Goal: Task Accomplishment & Management: Manage account settings

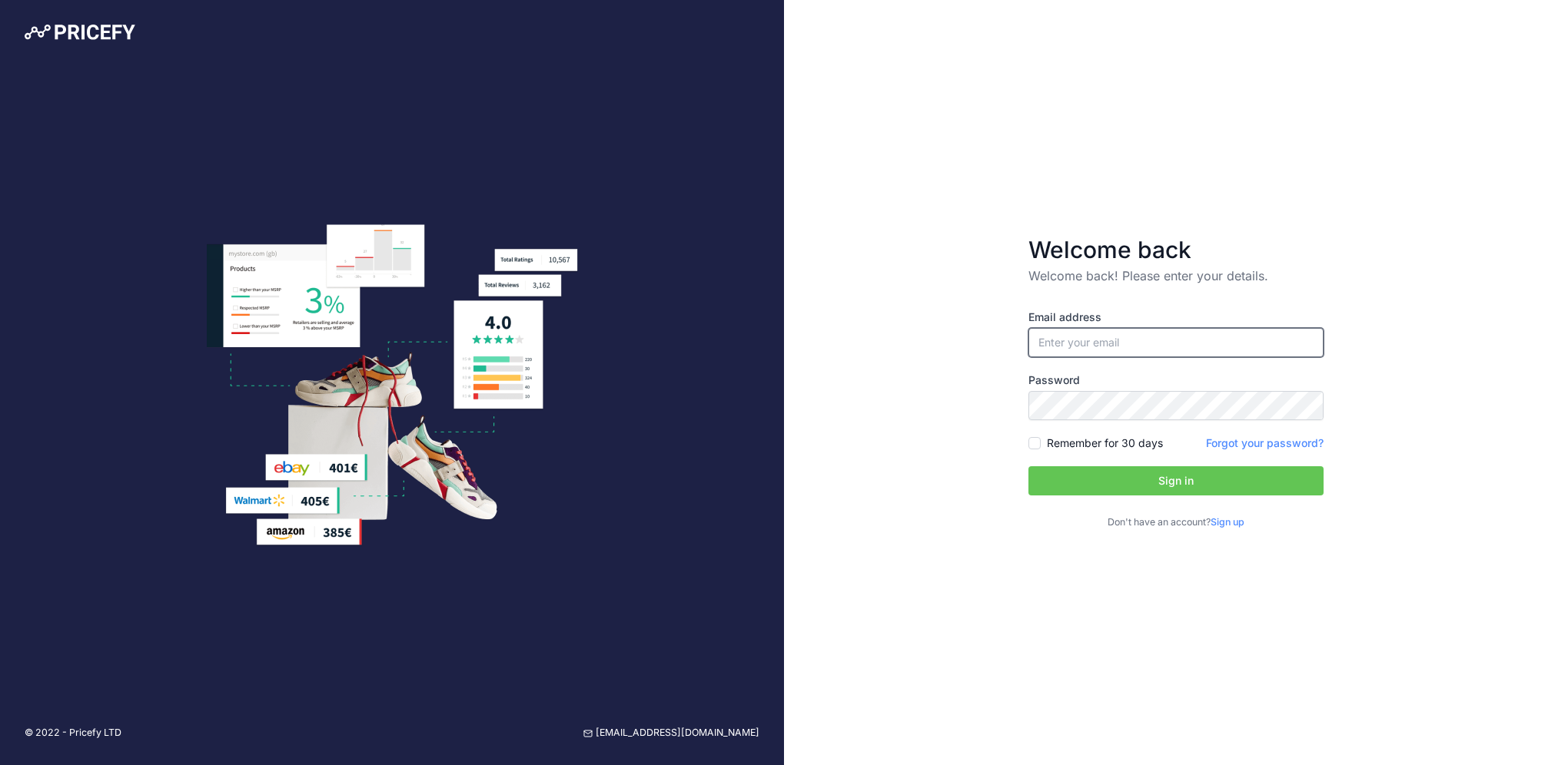
click at [1170, 353] on input "email" at bounding box center [1175, 343] width 296 height 29
click at [1099, 356] on input "email" at bounding box center [1175, 343] width 296 height 29
paste input "[PERSON_NAME][EMAIL_ADDRESS][DOMAIN_NAME]"
type input "[PERSON_NAME][EMAIL_ADDRESS][DOMAIN_NAME]"
click at [1041, 446] on div "Remember for 30 days" at bounding box center [1095, 444] width 135 height 15
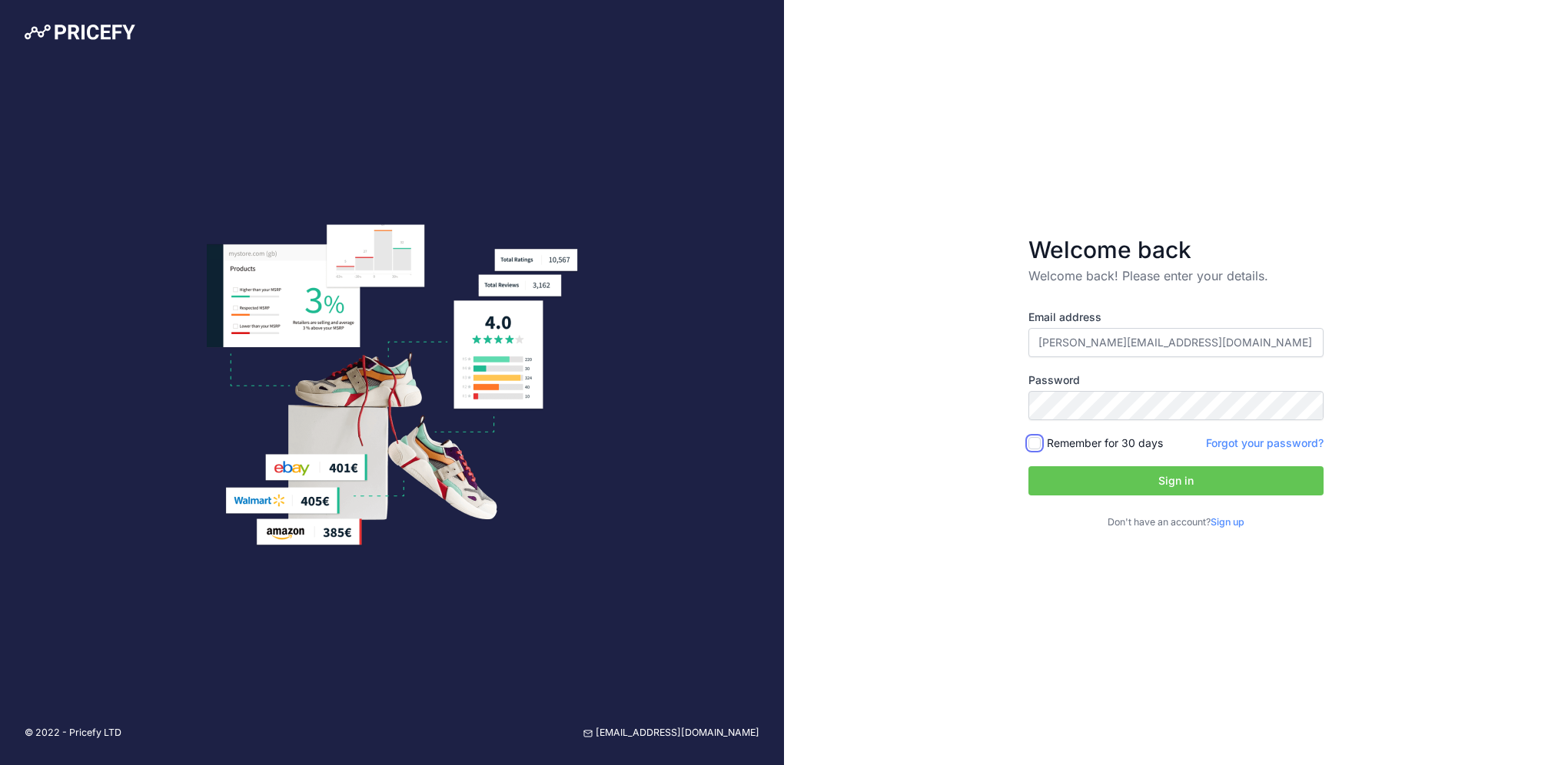
click at [1035, 444] on input "Remember for 30 days" at bounding box center [1034, 443] width 13 height 13
checkbox input "true"
click at [1169, 481] on button "Sign in" at bounding box center [1175, 481] width 296 height 29
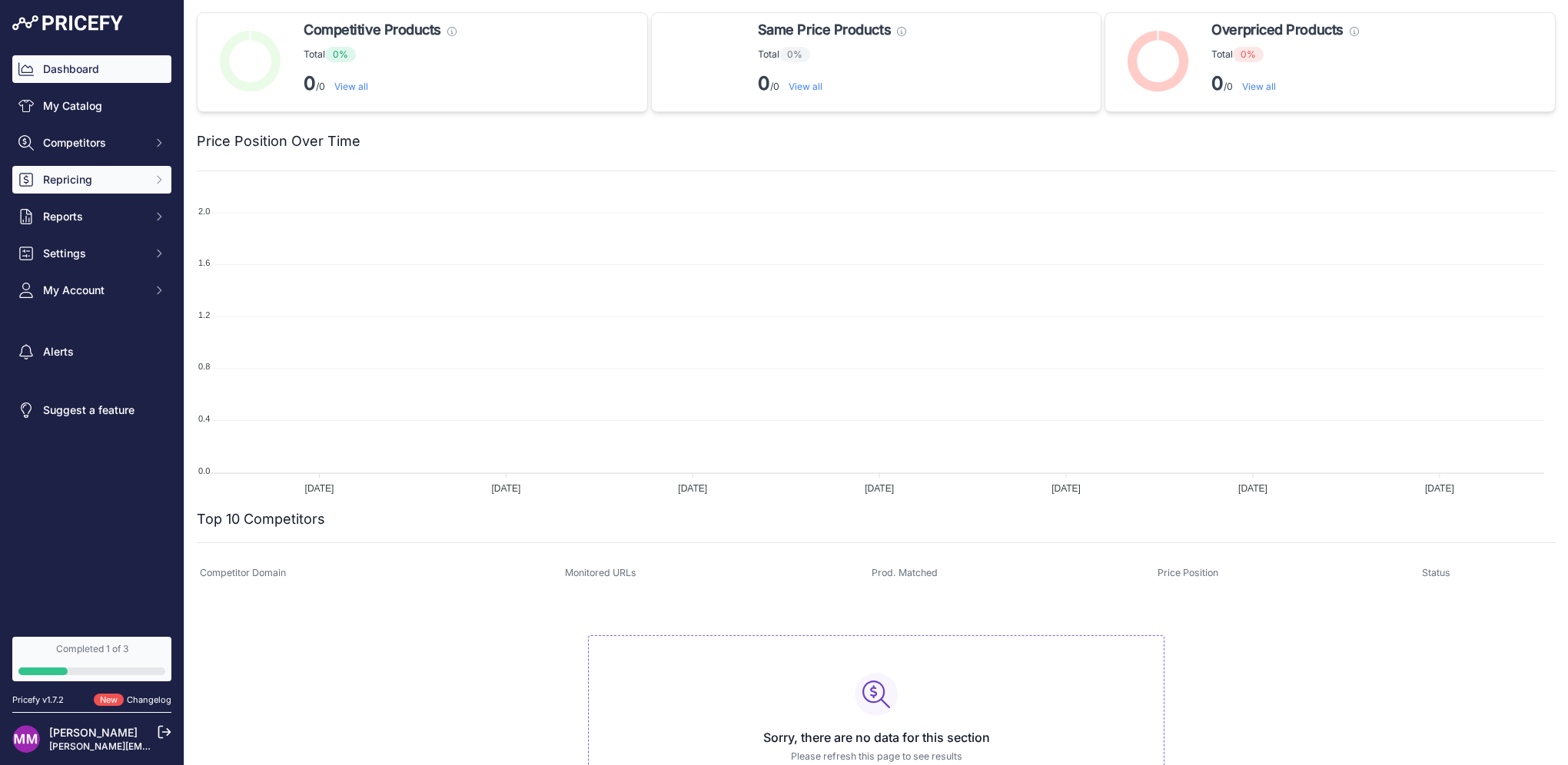
click at [56, 176] on span "Repricing" at bounding box center [93, 180] width 101 height 15
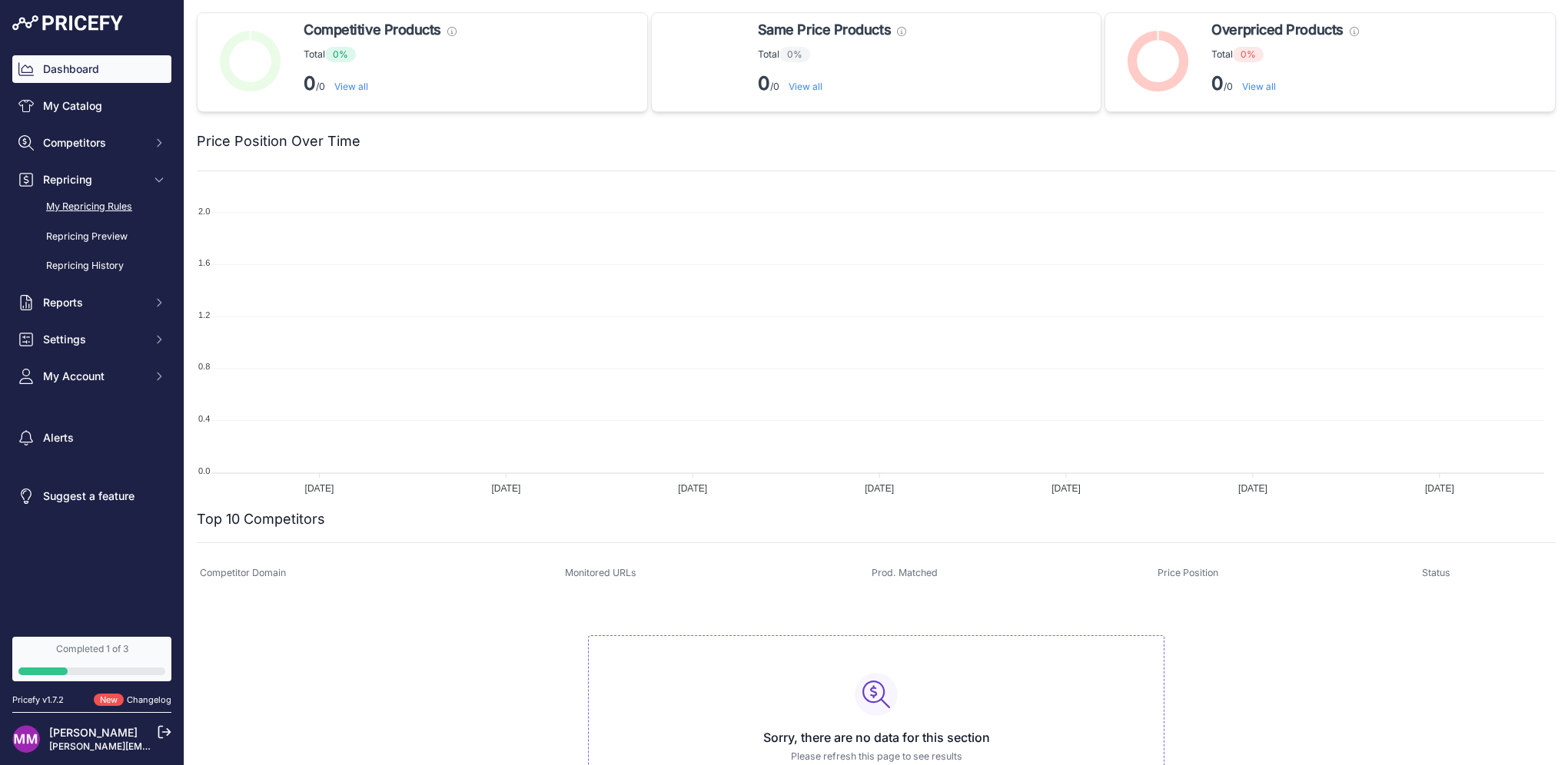
click at [107, 206] on link "My Repricing Rules" at bounding box center [91, 207] width 159 height 27
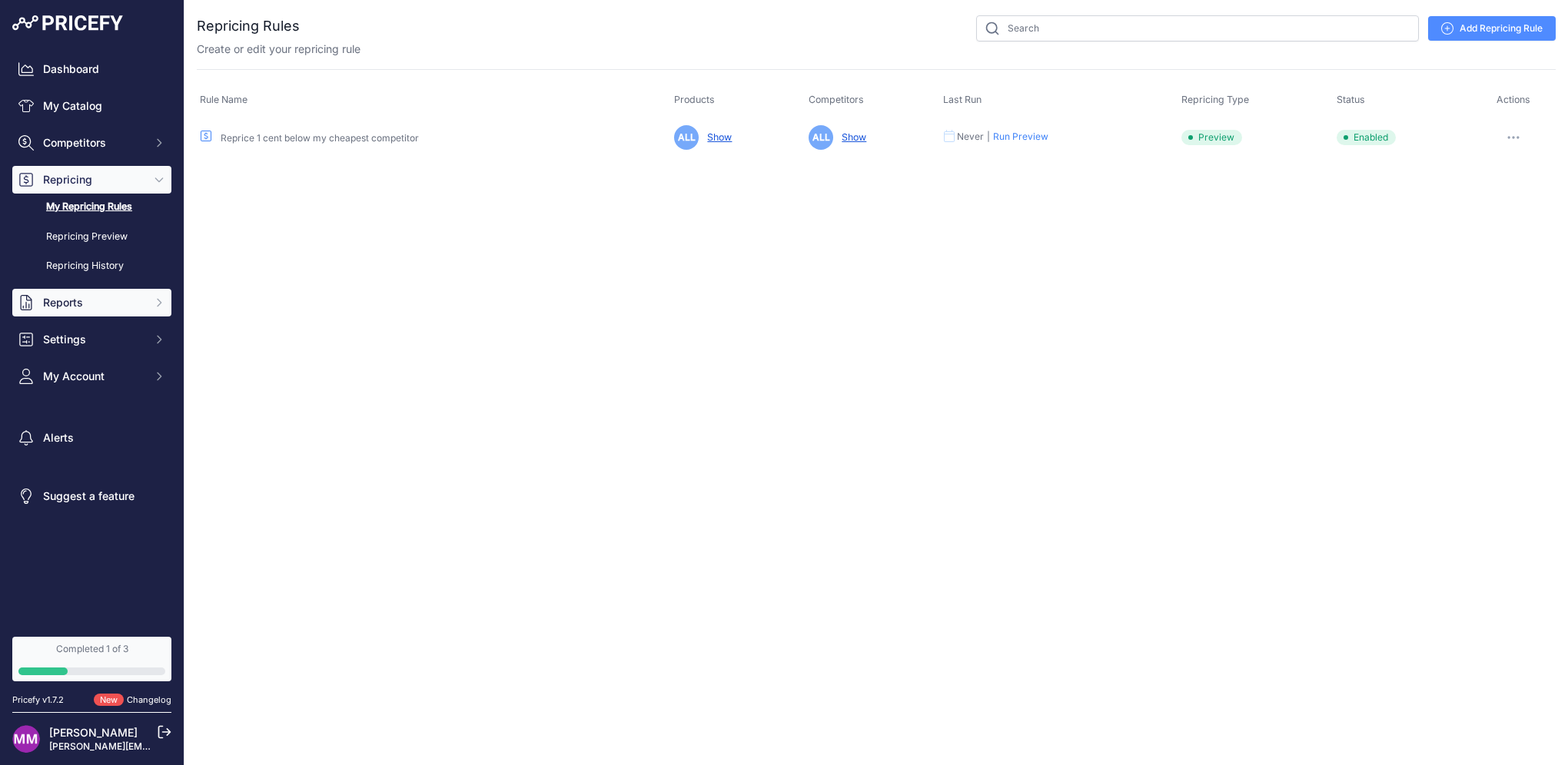
click at [110, 306] on span "Reports" at bounding box center [93, 303] width 101 height 15
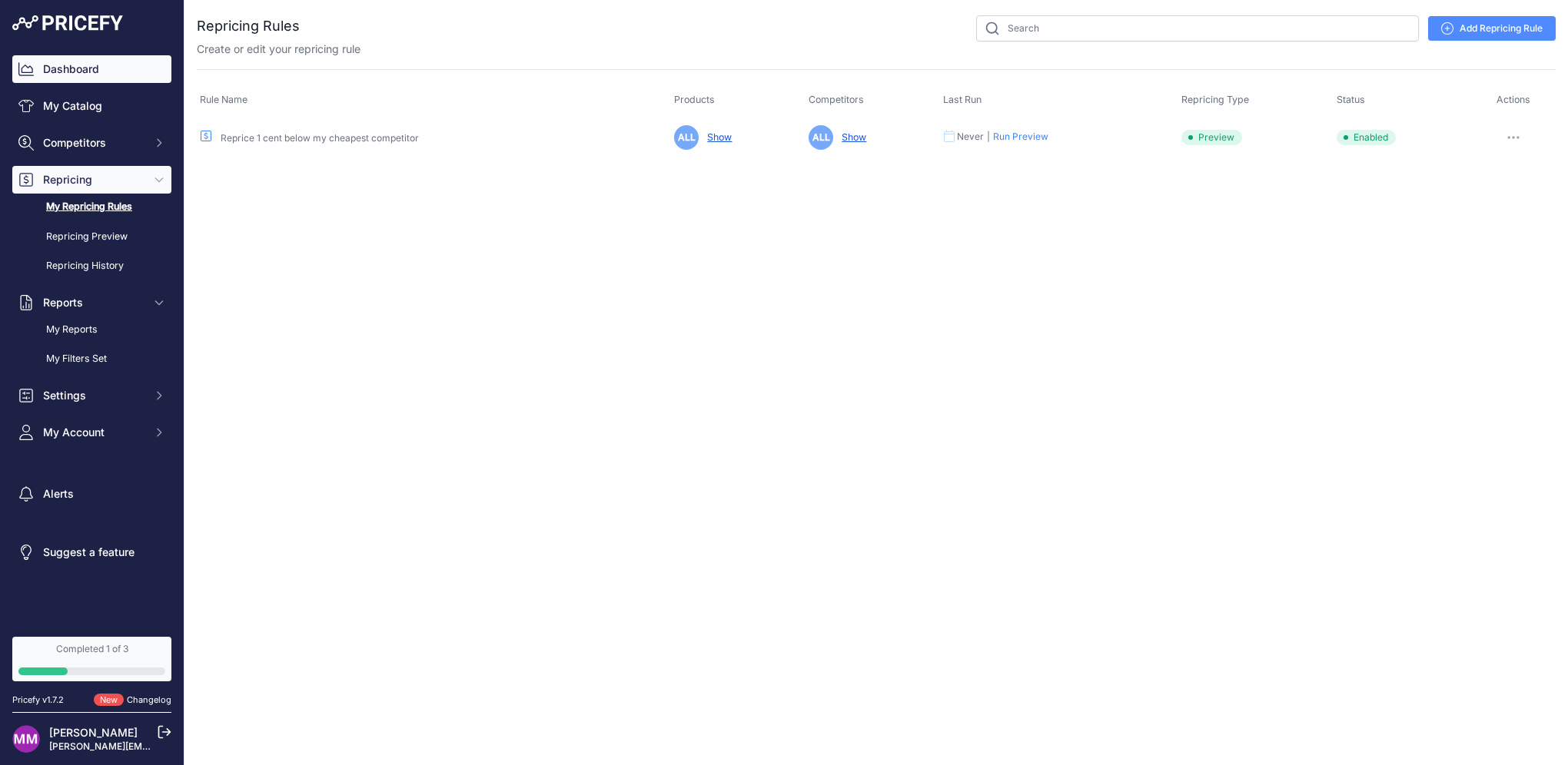
click at [73, 73] on link "Dashboard" at bounding box center [91, 68] width 159 height 28
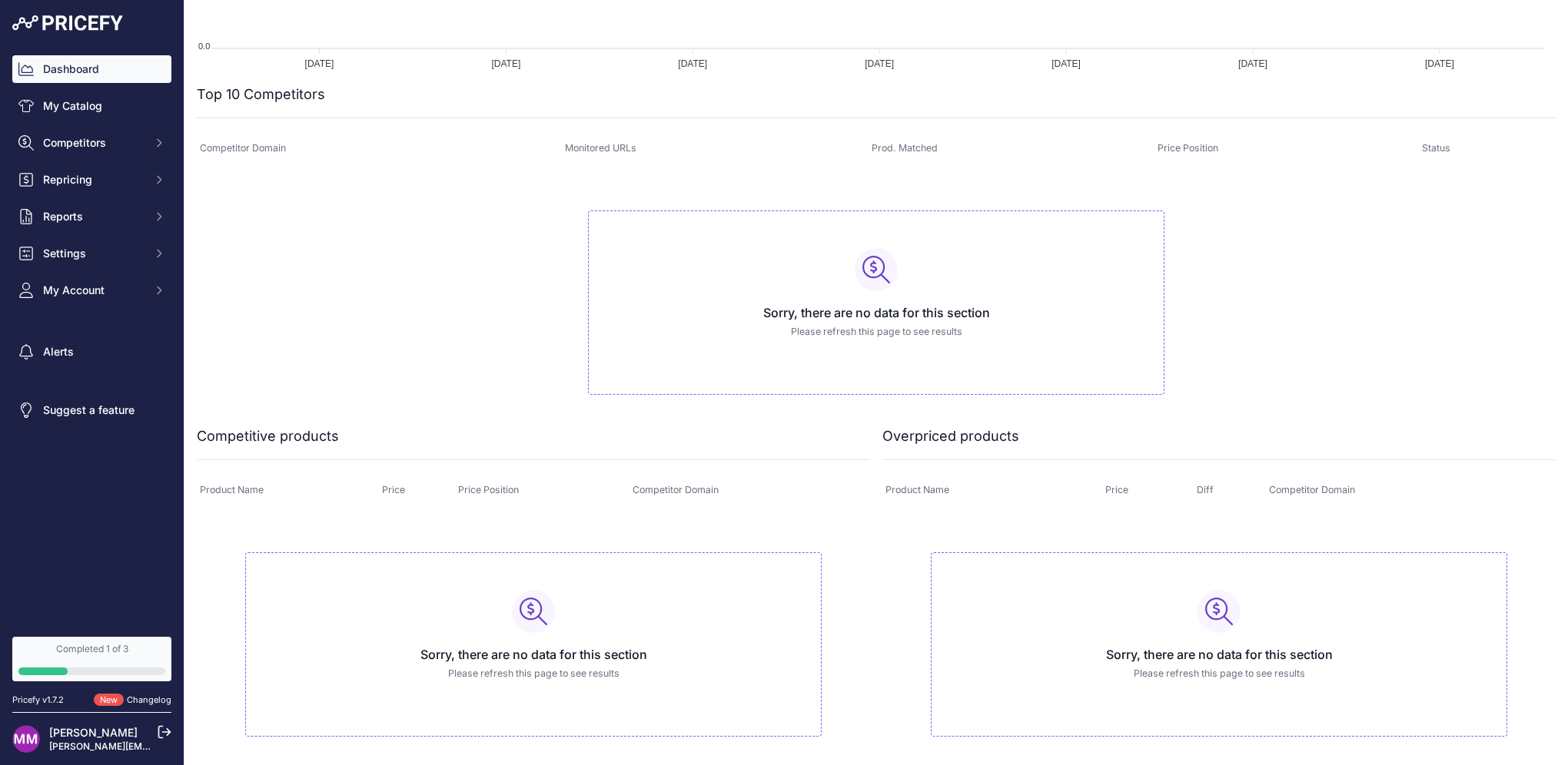
scroll to position [427, 0]
click at [106, 262] on button "Settings" at bounding box center [91, 253] width 159 height 28
click at [74, 320] on link "Communication Preferences" at bounding box center [91, 318] width 159 height 40
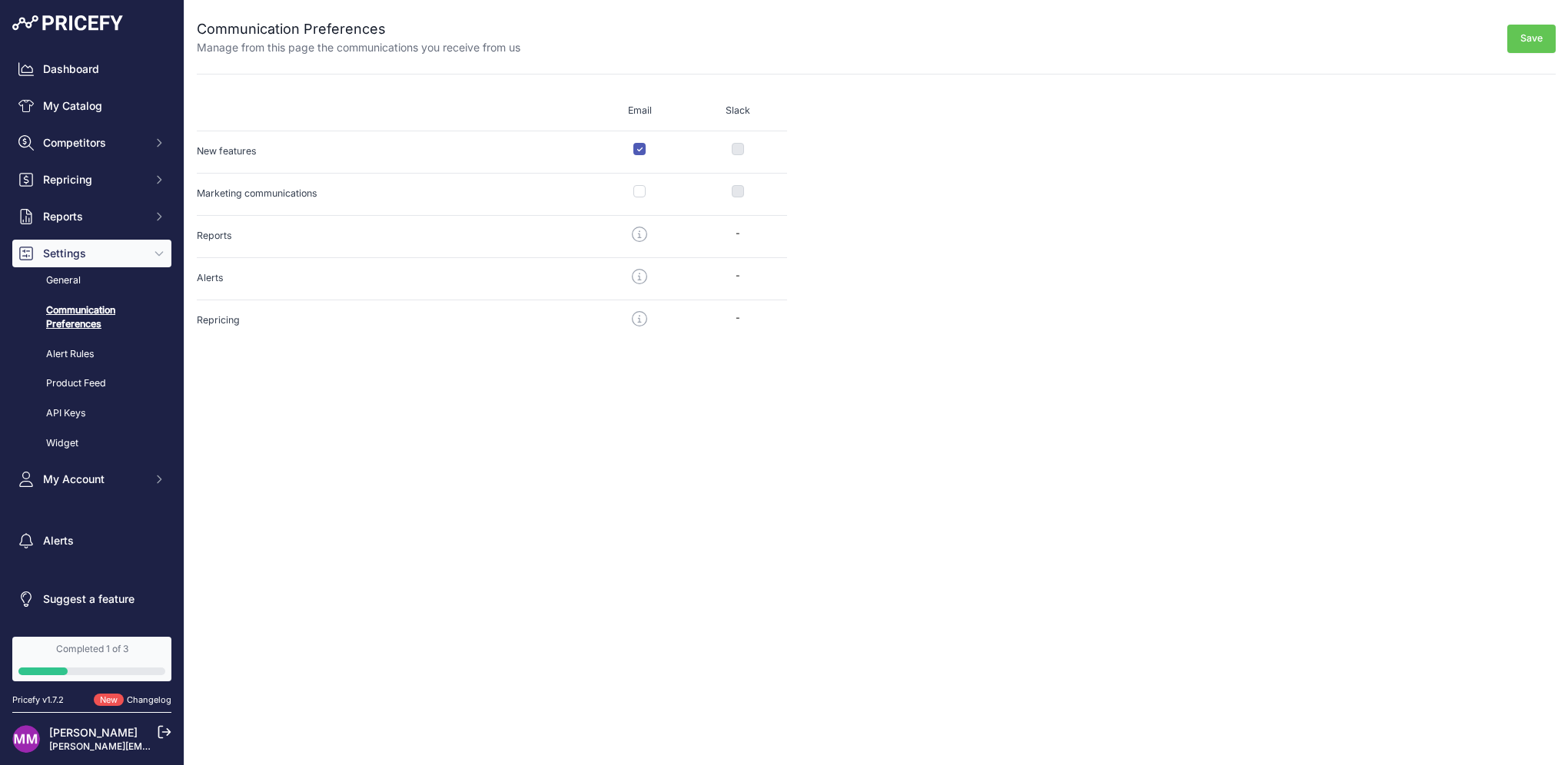
click at [39, 737] on img at bounding box center [26, 739] width 28 height 28
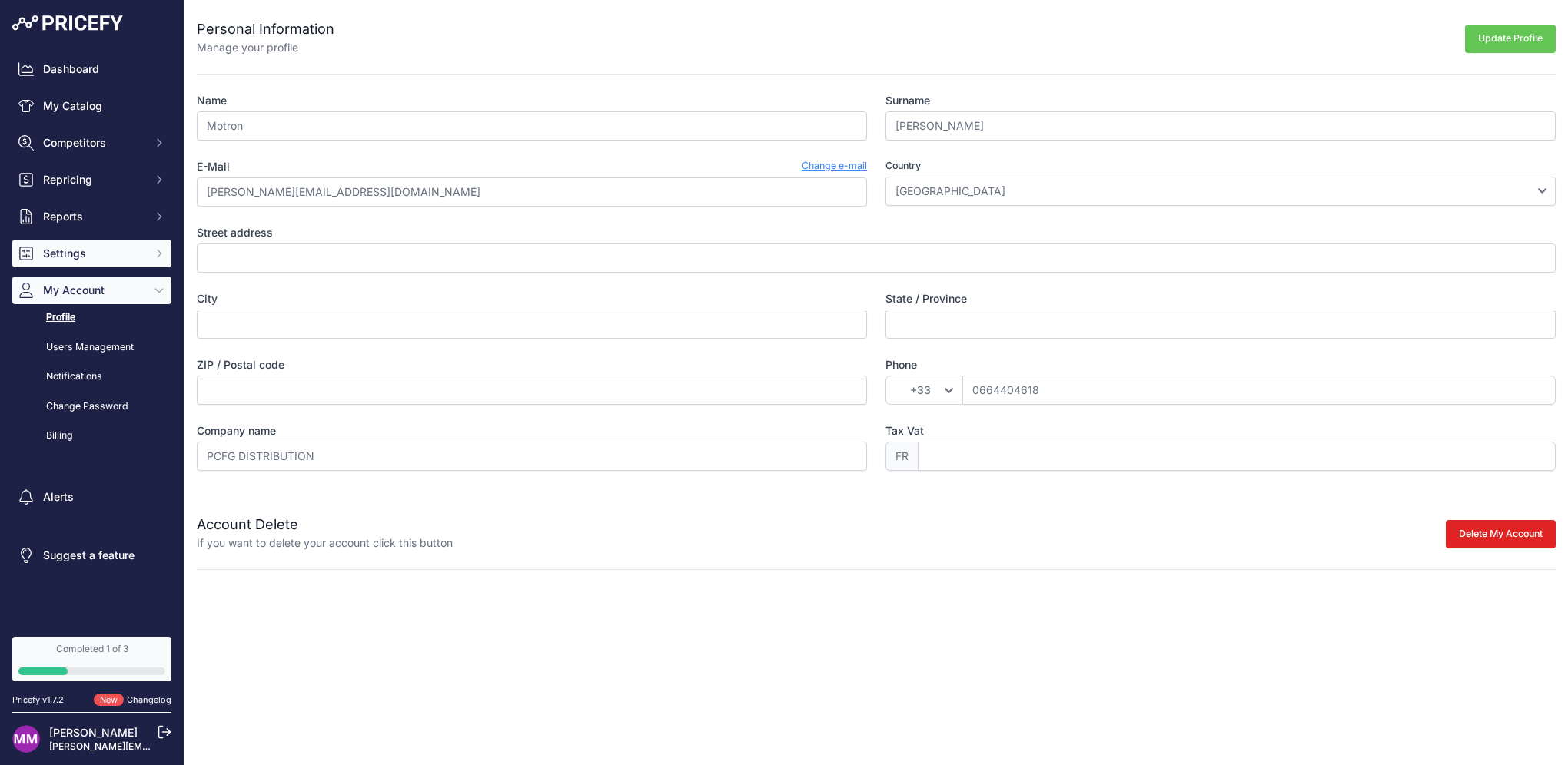
click at [70, 261] on span "Settings" at bounding box center [93, 253] width 101 height 15
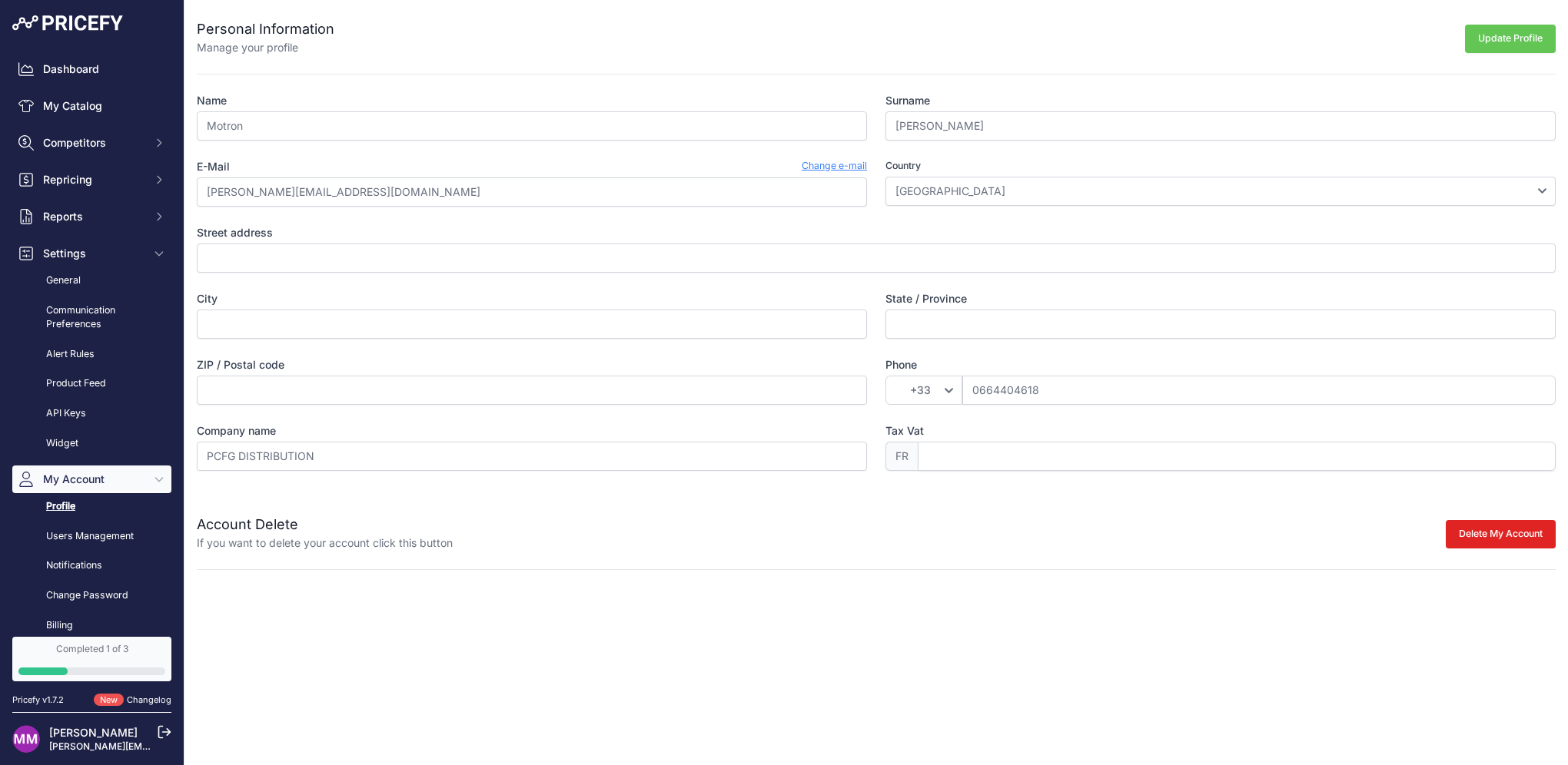
click at [63, 16] on img at bounding box center [67, 23] width 111 height 15
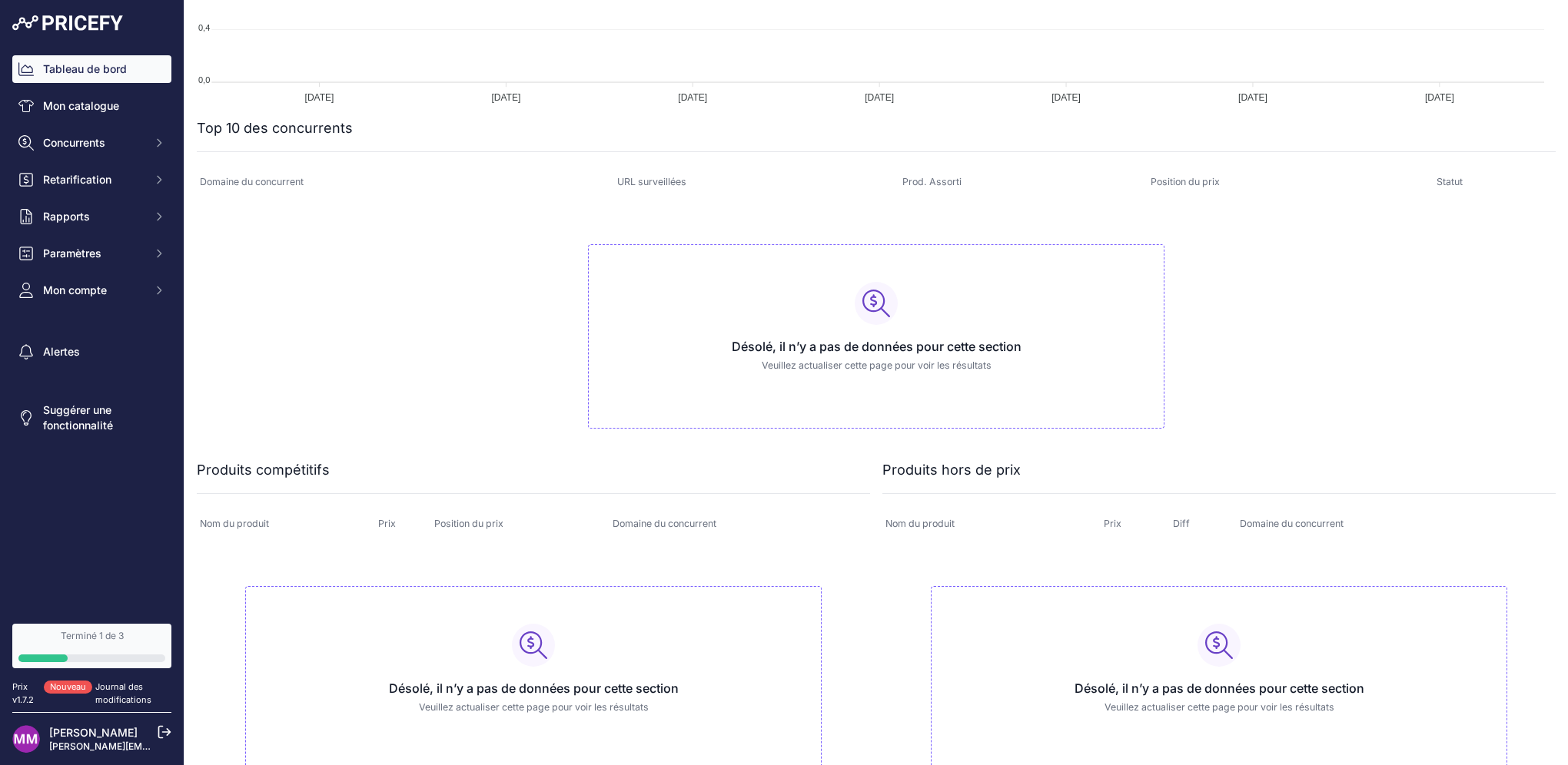
scroll to position [427, 0]
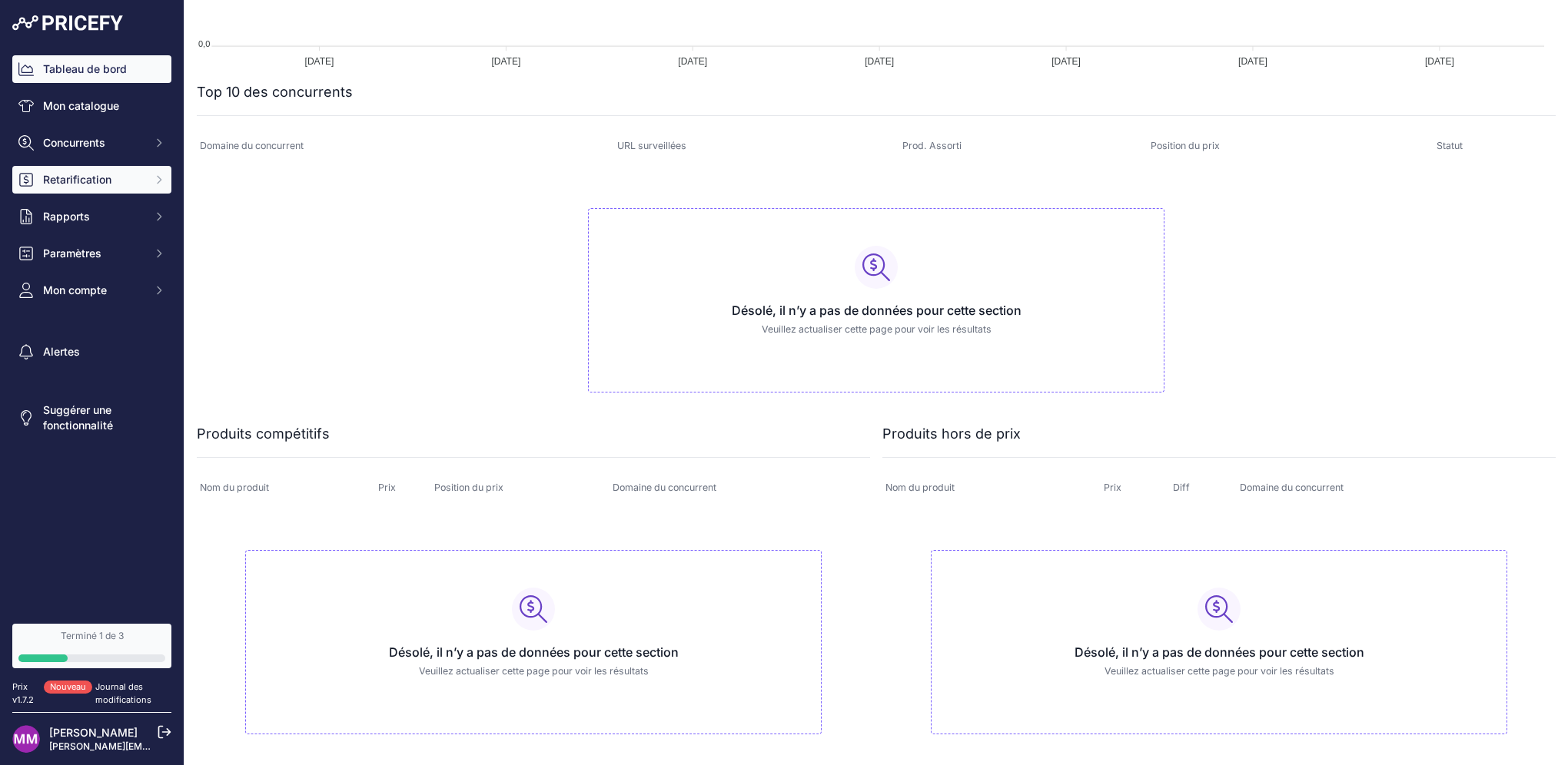
click at [84, 184] on span "Retarification" at bounding box center [93, 180] width 101 height 15
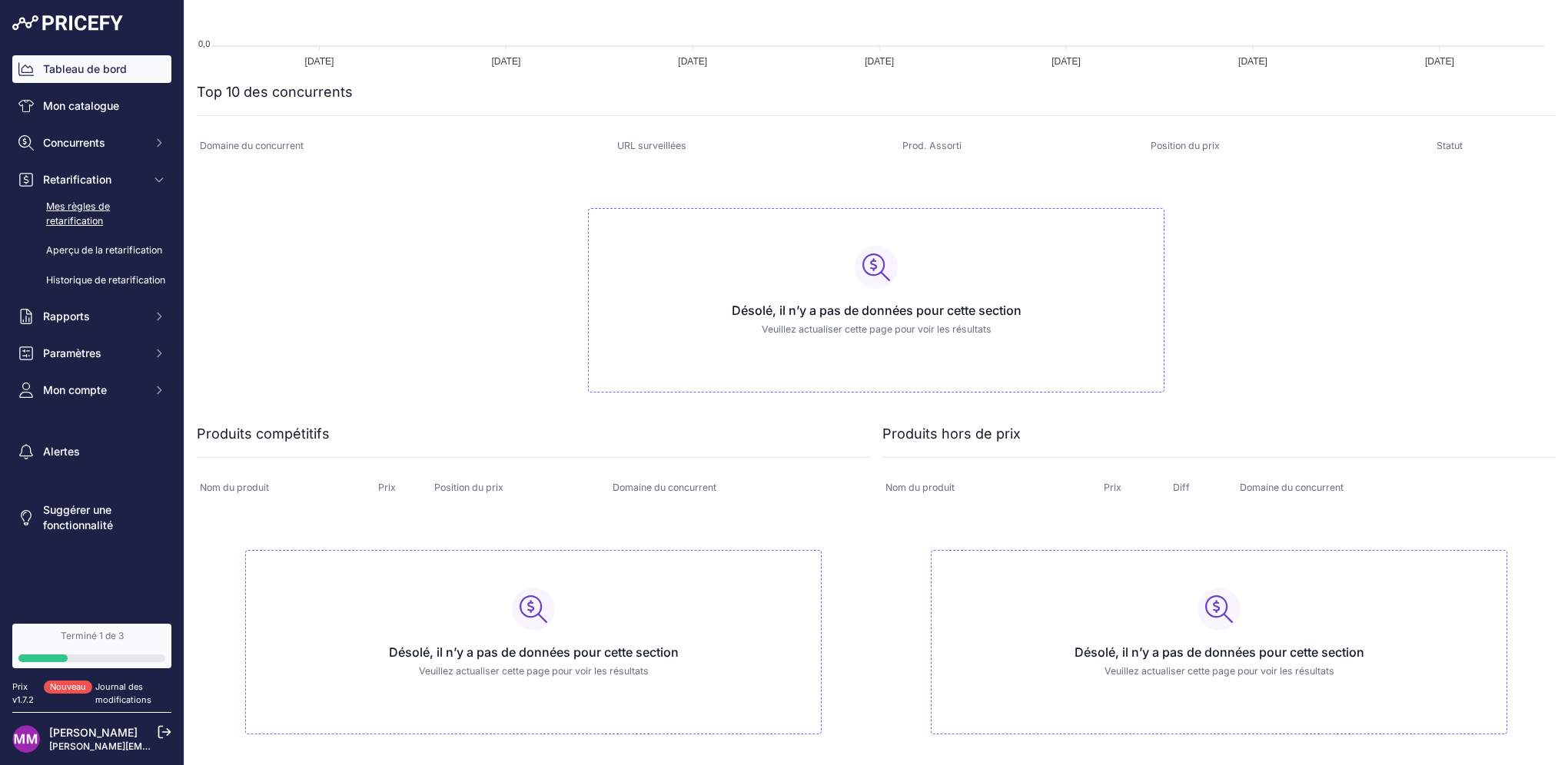
click at [83, 223] on link "Mes règles de retarification" at bounding box center [91, 214] width 159 height 40
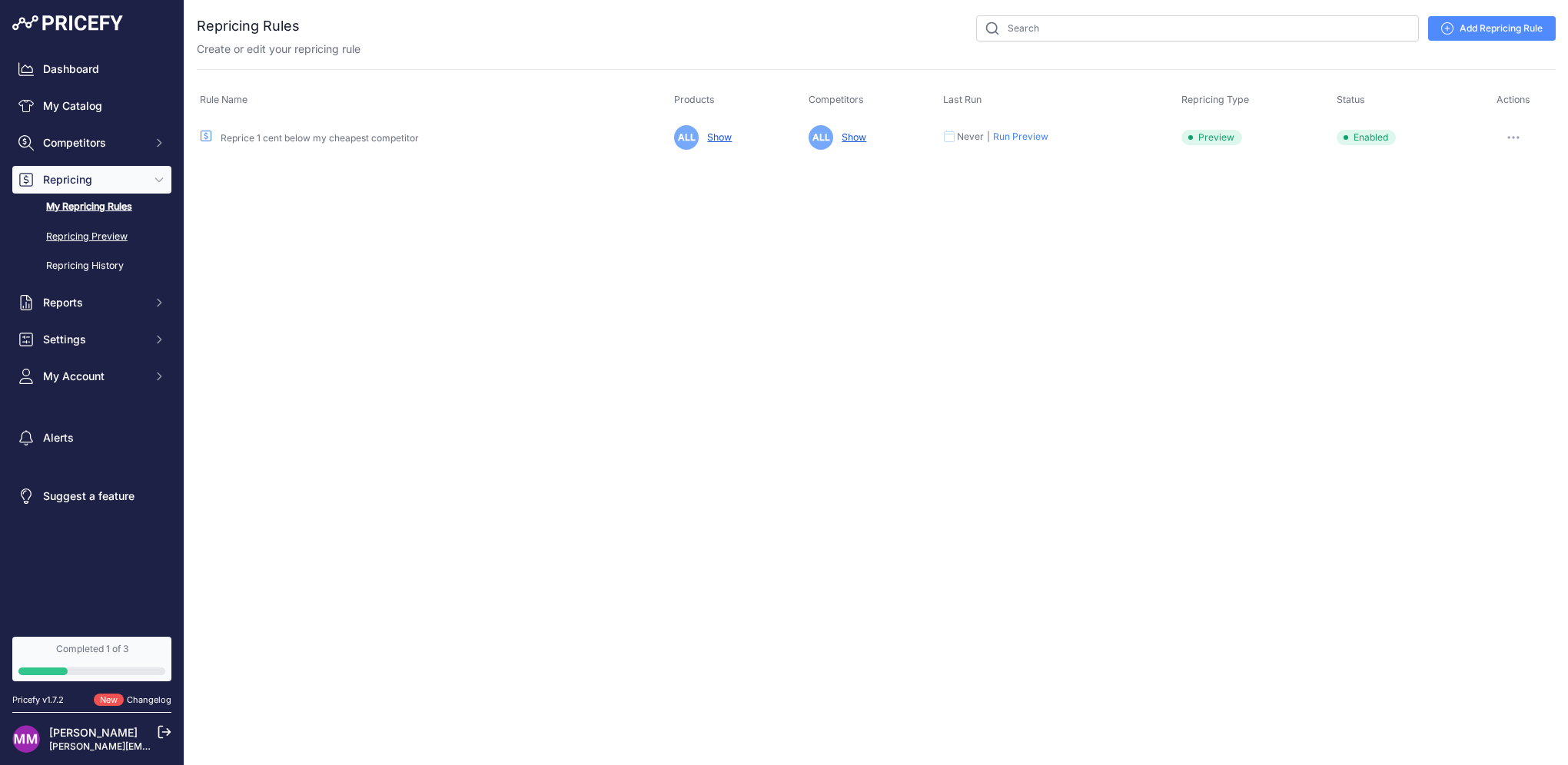
click at [90, 237] on link "Repricing Preview" at bounding box center [91, 237] width 159 height 27
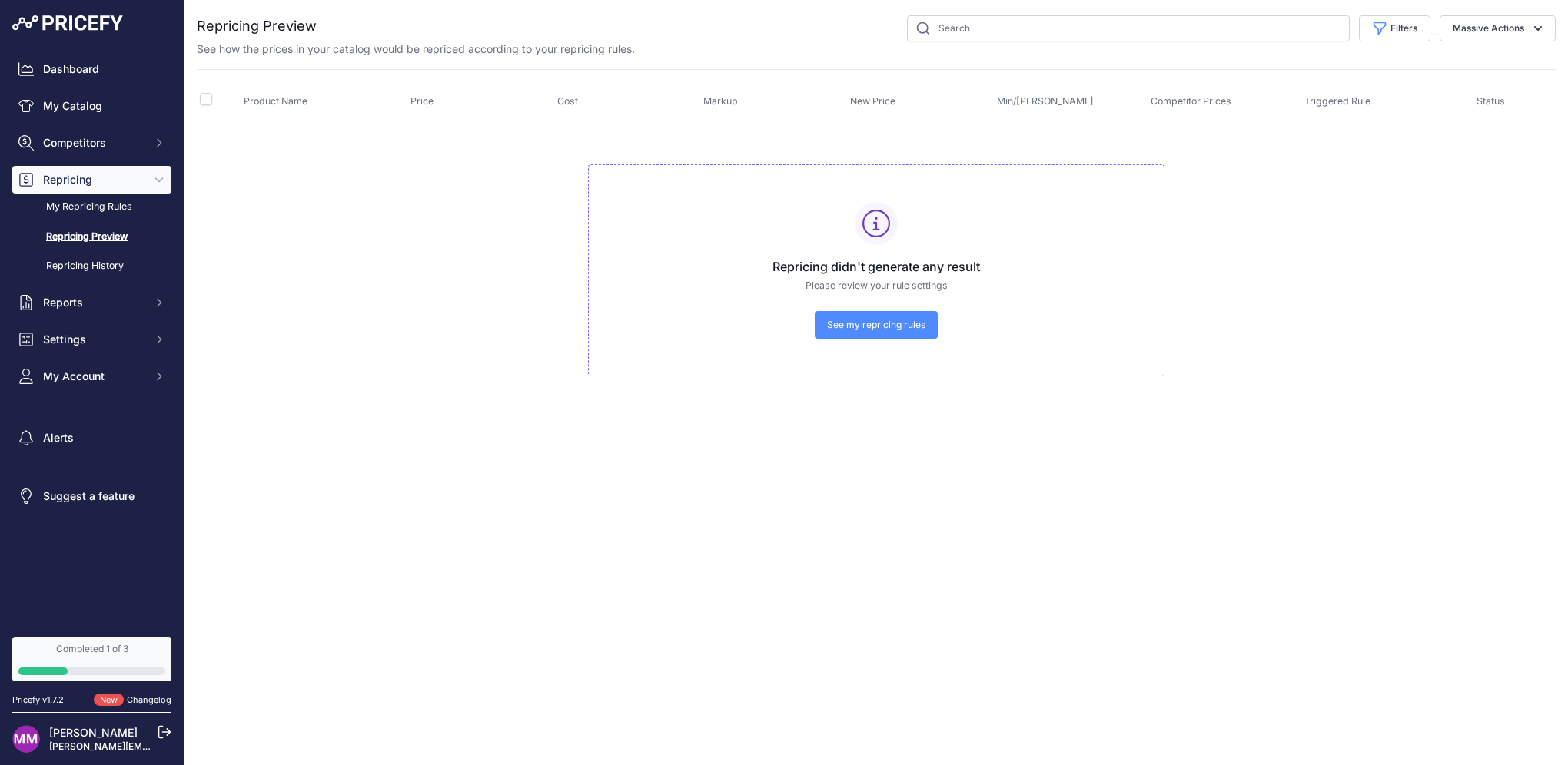
click at [82, 266] on link "Repricing History" at bounding box center [91, 267] width 159 height 27
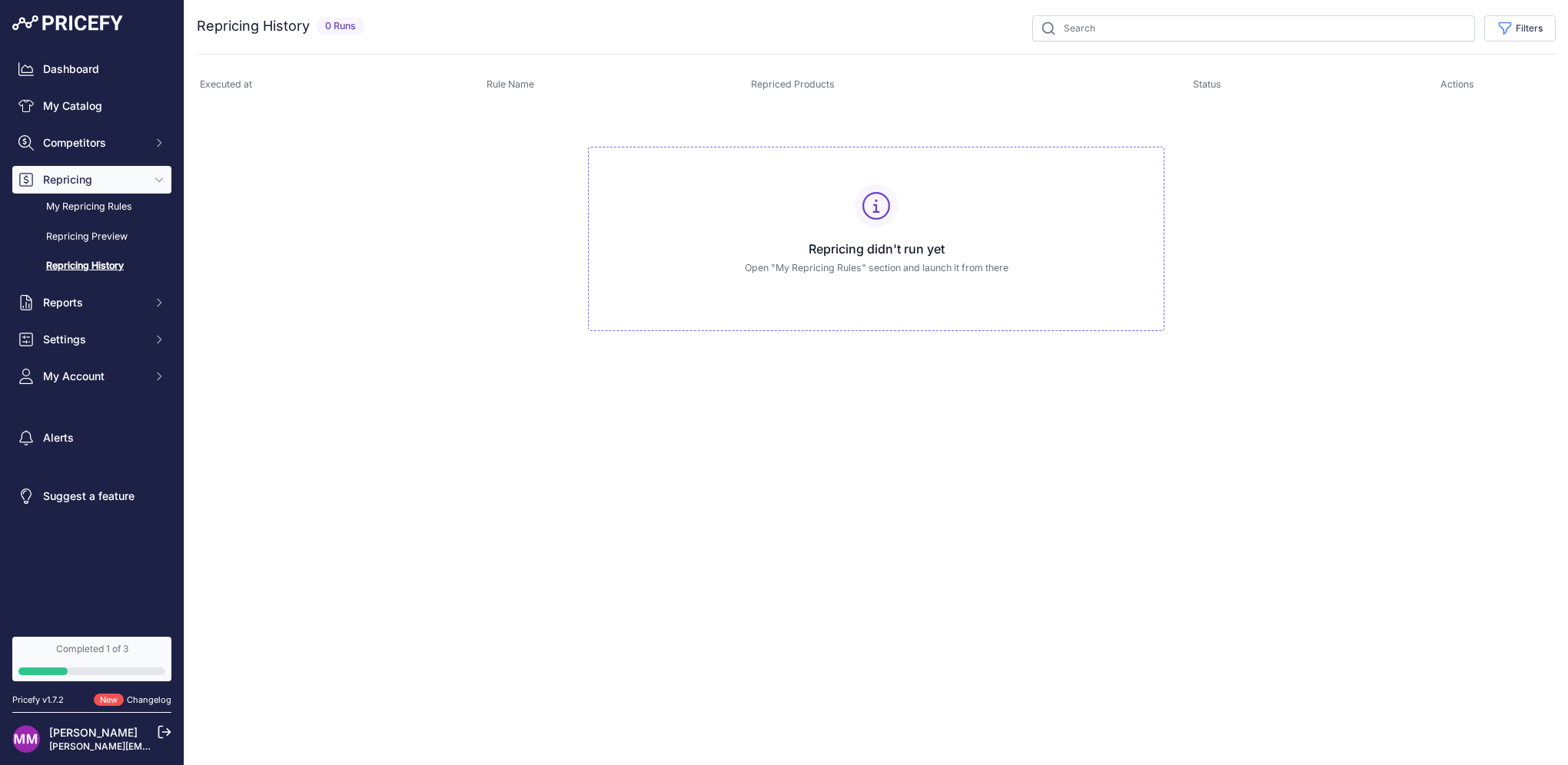
click at [96, 25] on img at bounding box center [67, 23] width 111 height 15
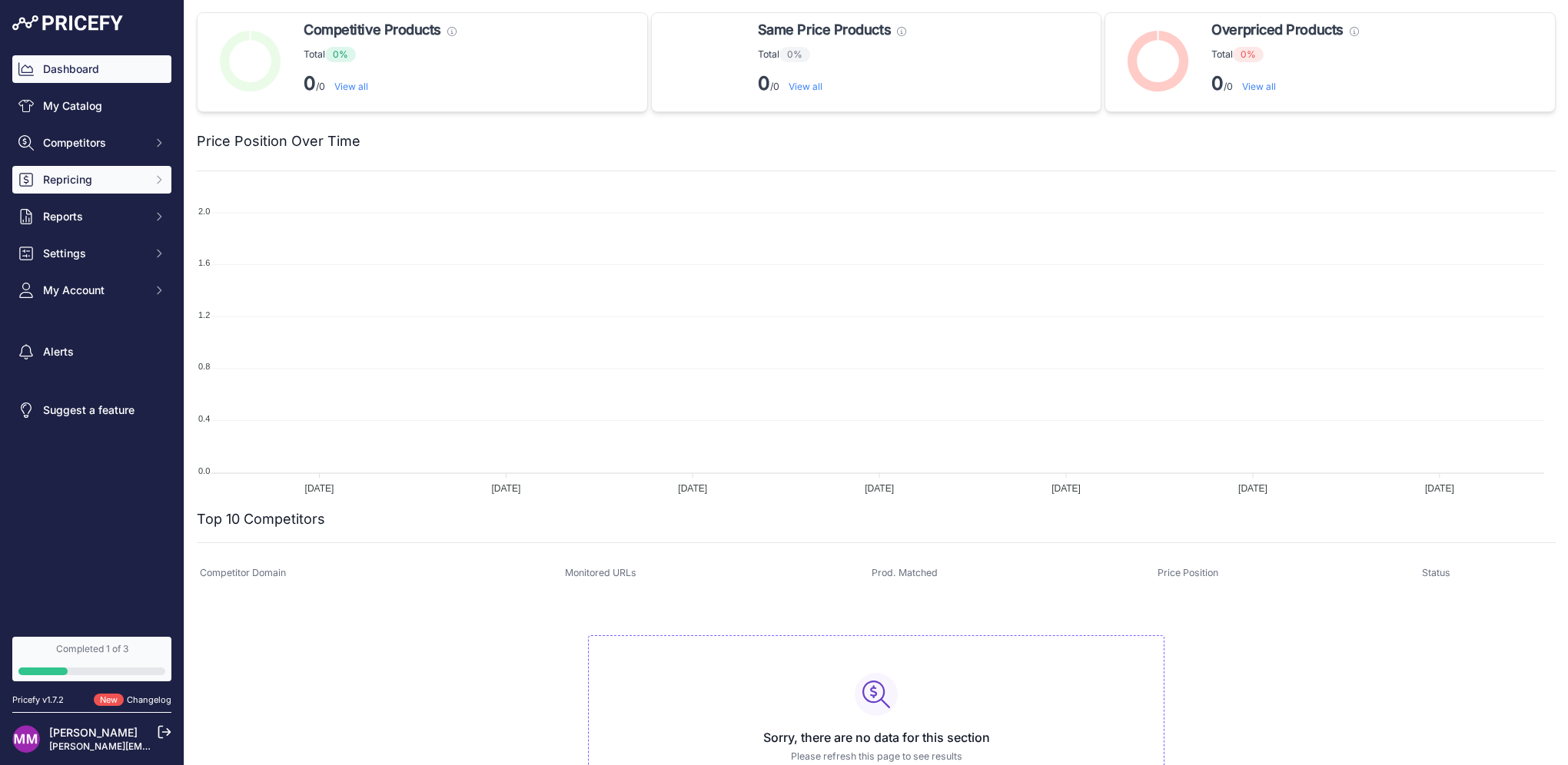
click at [106, 185] on span "Repricing" at bounding box center [93, 180] width 101 height 15
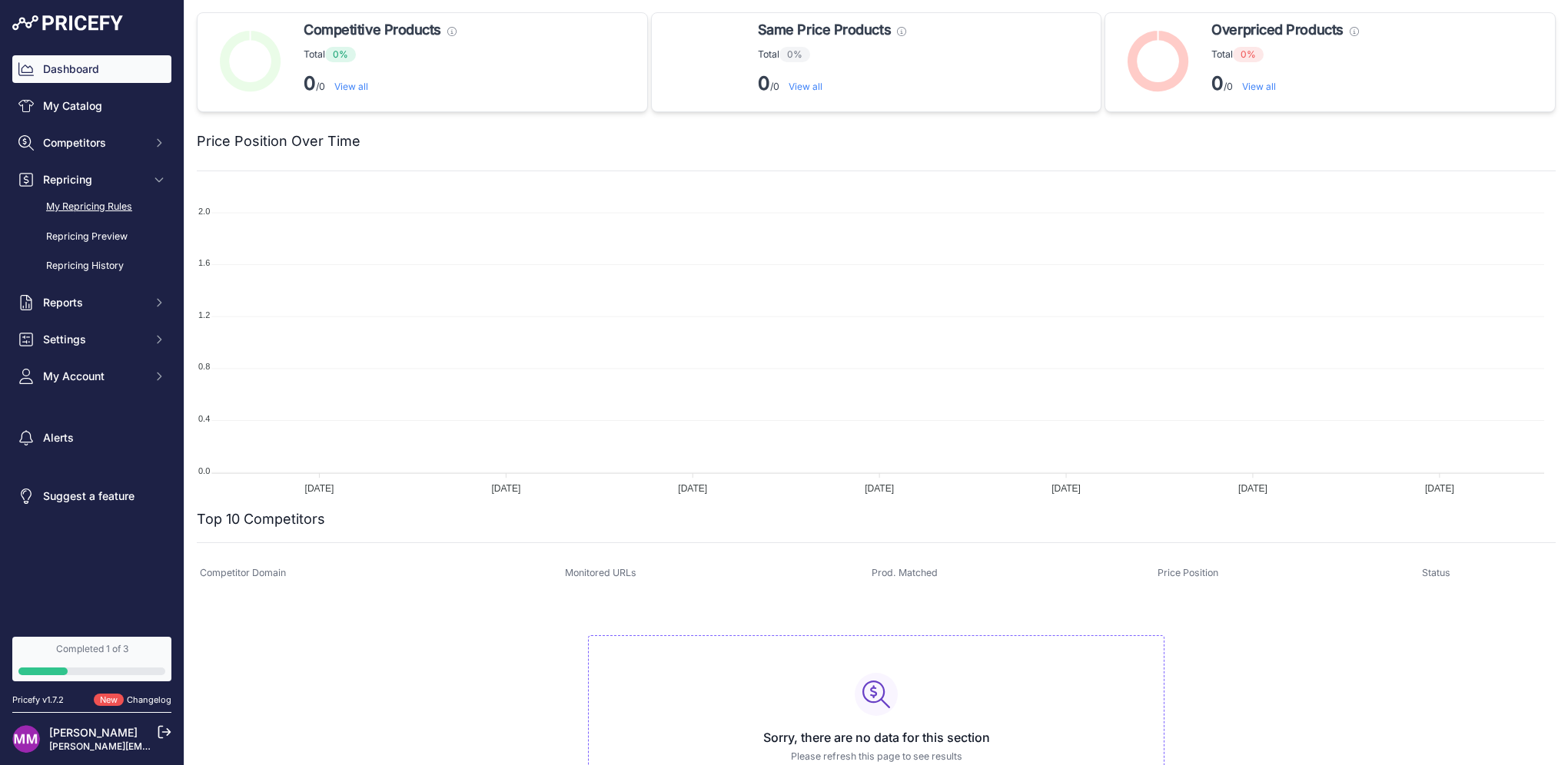
click at [101, 208] on link "My Repricing Rules" at bounding box center [91, 207] width 159 height 27
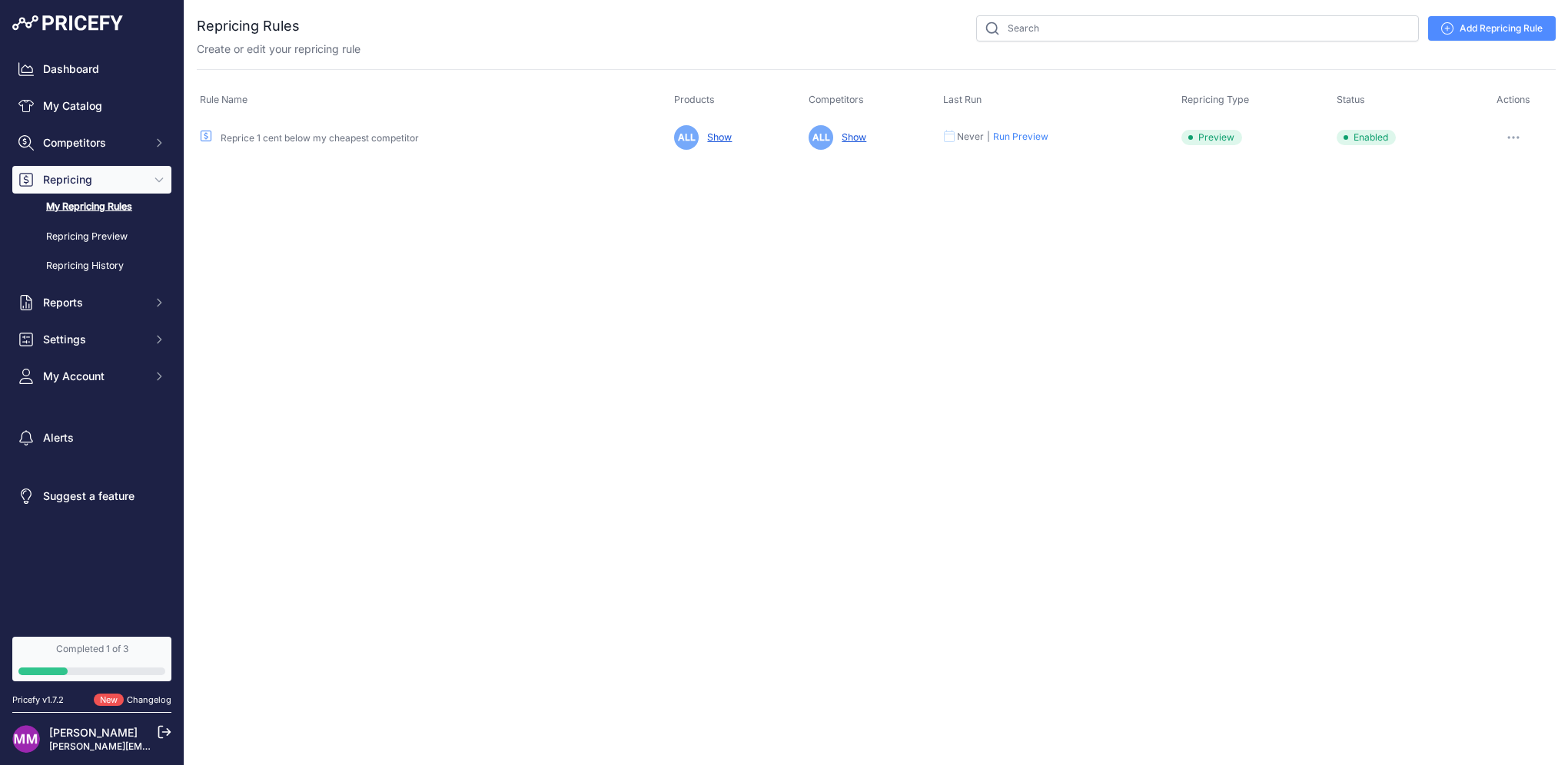
click at [341, 135] on link "Reprice 1 cent below my cheapest competitor" at bounding box center [320, 138] width 198 height 12
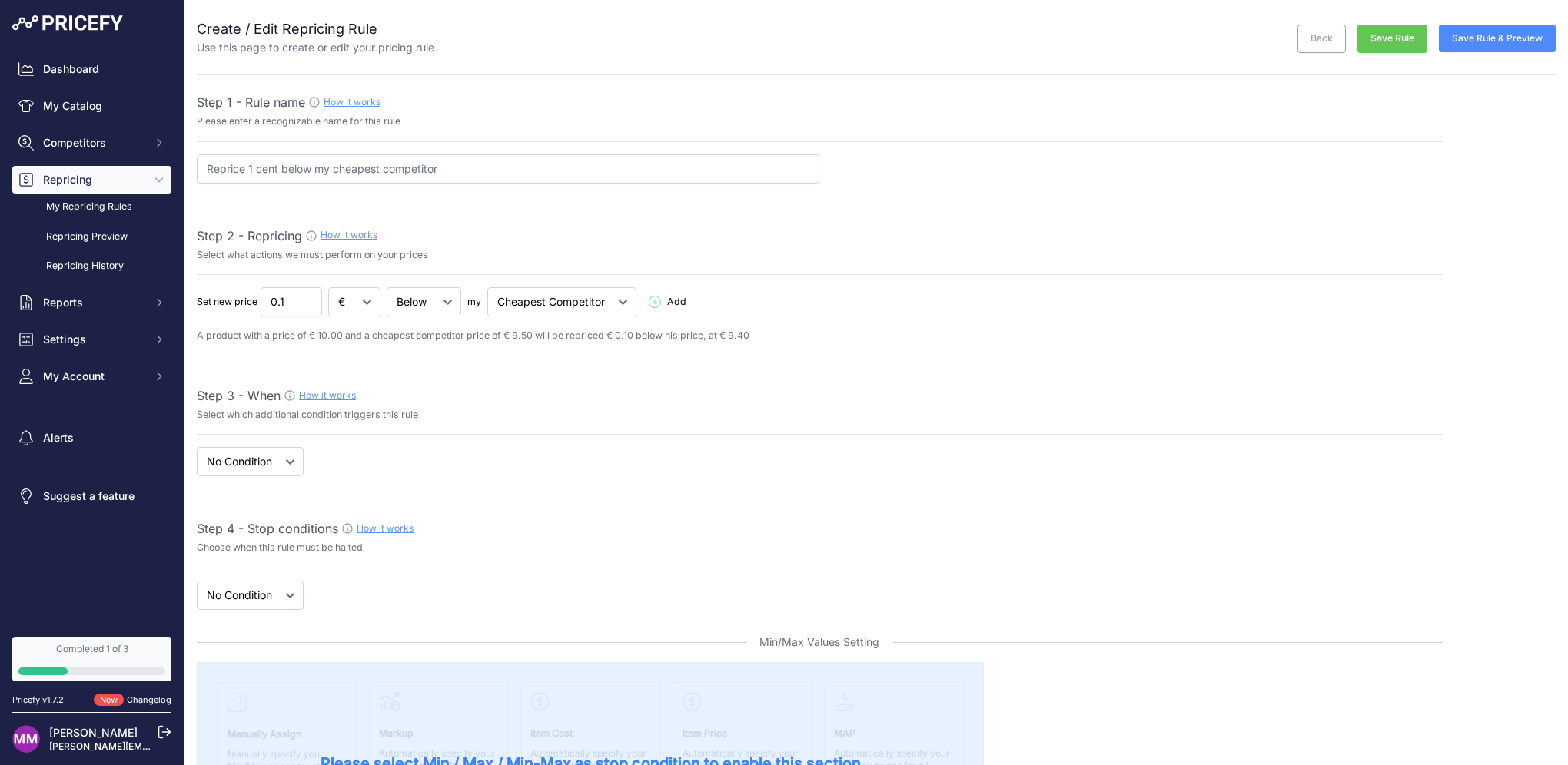
select select "7"
click at [96, 78] on link "Dashboard" at bounding box center [91, 68] width 159 height 28
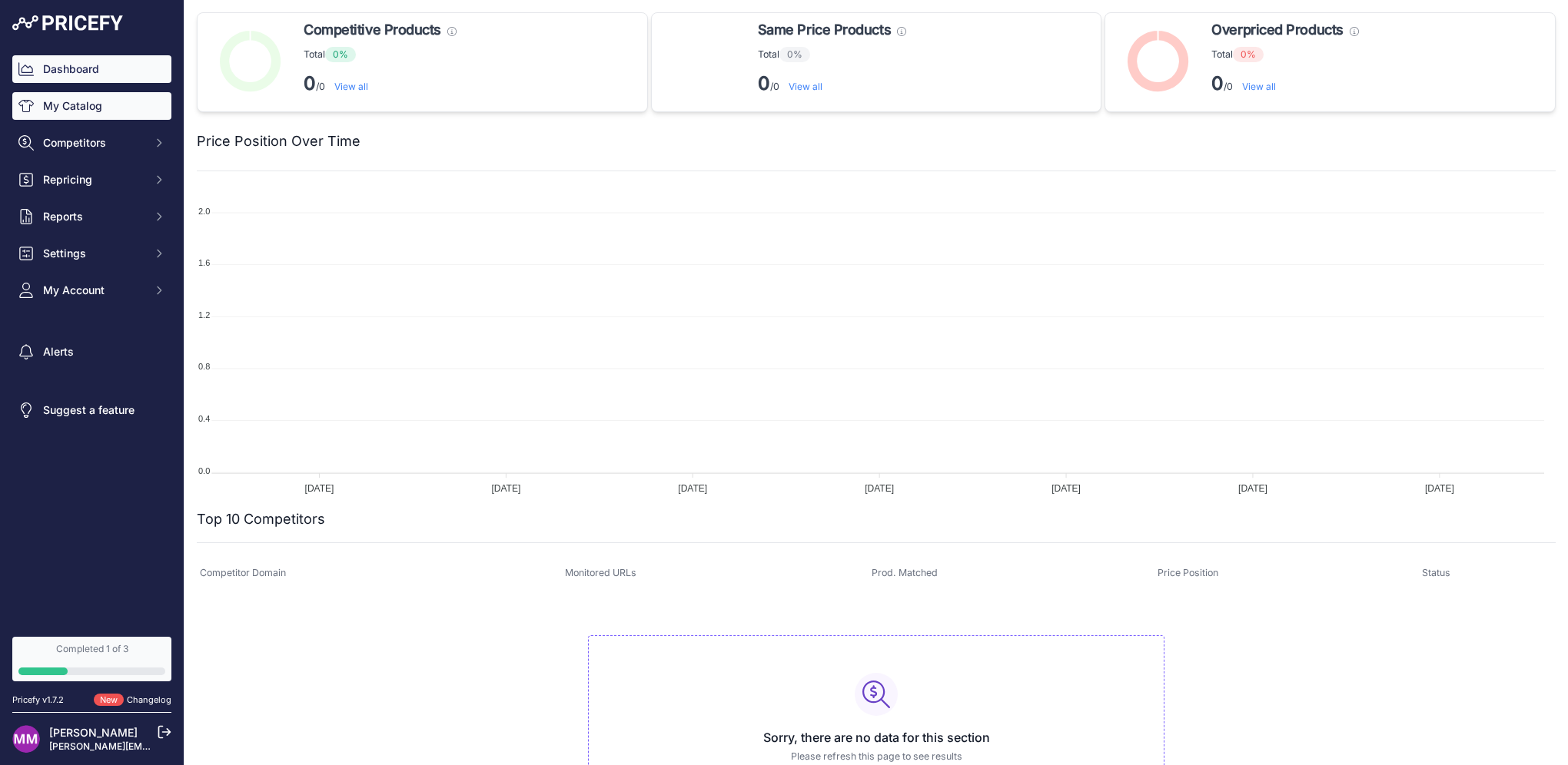
click at [78, 115] on link "My Catalog" at bounding box center [91, 106] width 159 height 28
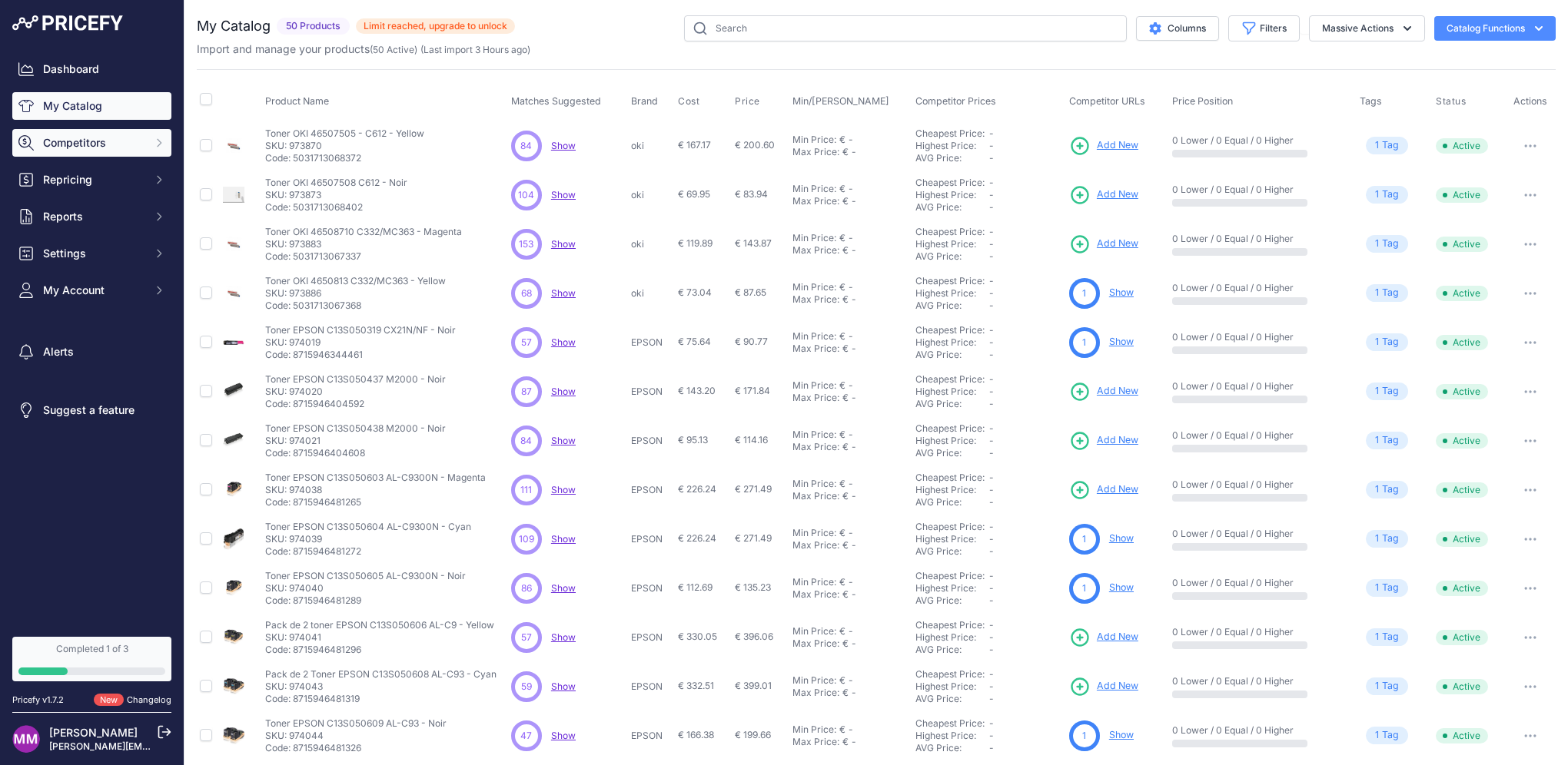
click at [83, 144] on span "Competitors" at bounding box center [93, 143] width 101 height 15
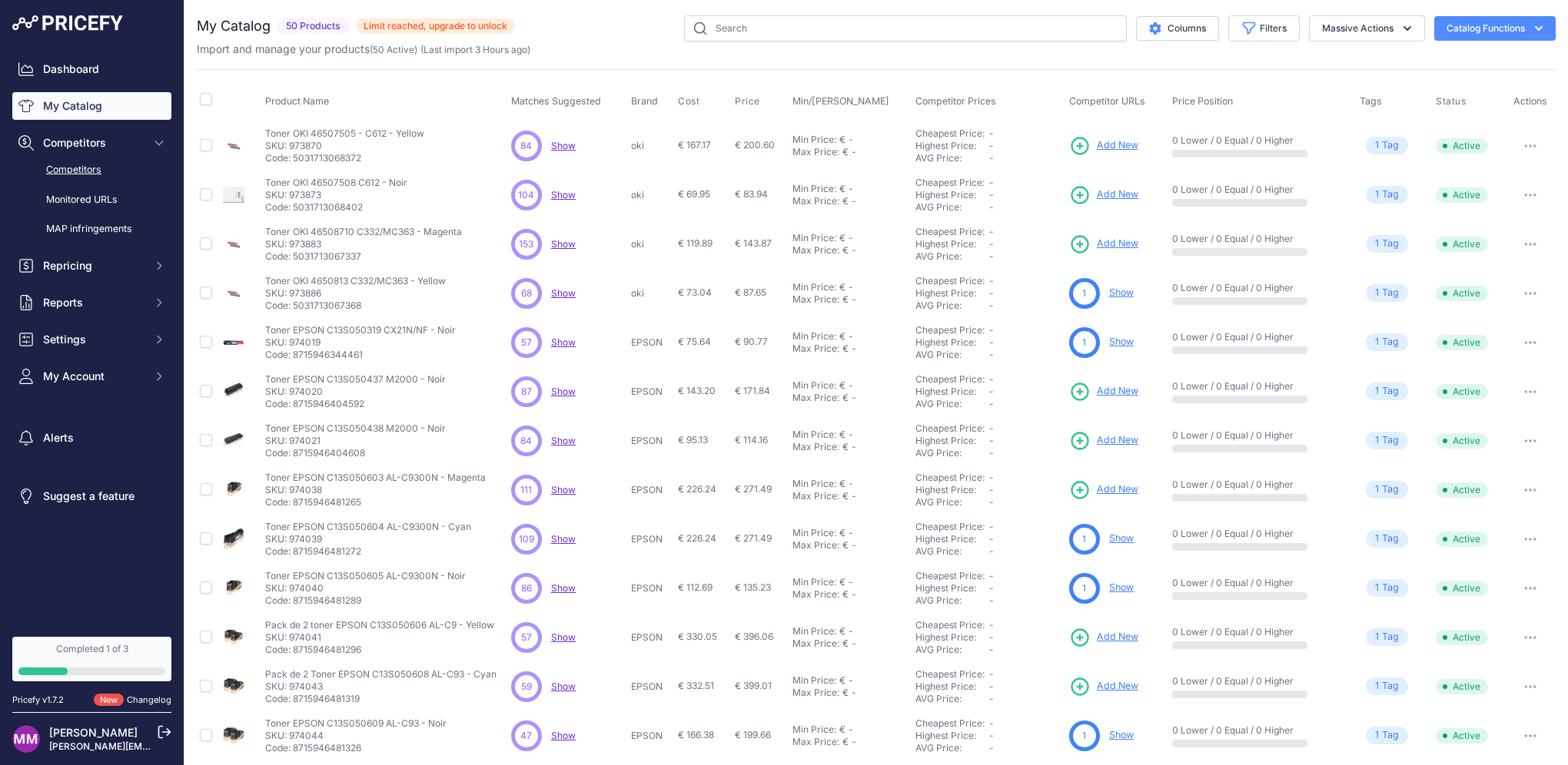
click at [78, 170] on link "Competitors" at bounding box center [91, 170] width 159 height 27
click at [77, 169] on link "Competitors" at bounding box center [91, 170] width 159 height 27
click at [75, 172] on link "Competitors" at bounding box center [91, 170] width 159 height 27
click at [75, 168] on link "Competitors" at bounding box center [91, 170] width 159 height 27
click at [101, 261] on span "Repricing" at bounding box center [93, 266] width 101 height 15
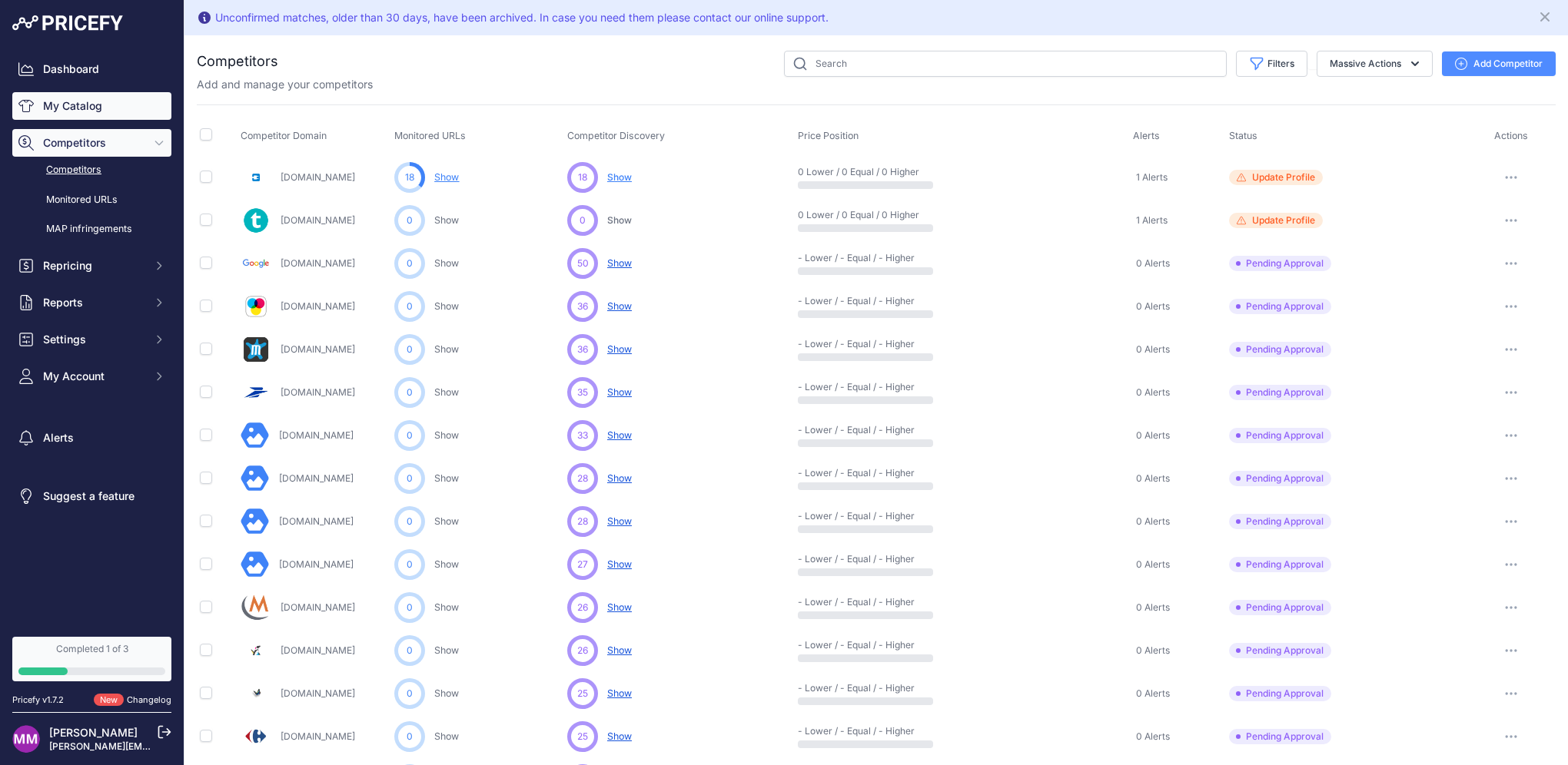
click at [83, 106] on link "My Catalog" at bounding box center [91, 106] width 159 height 28
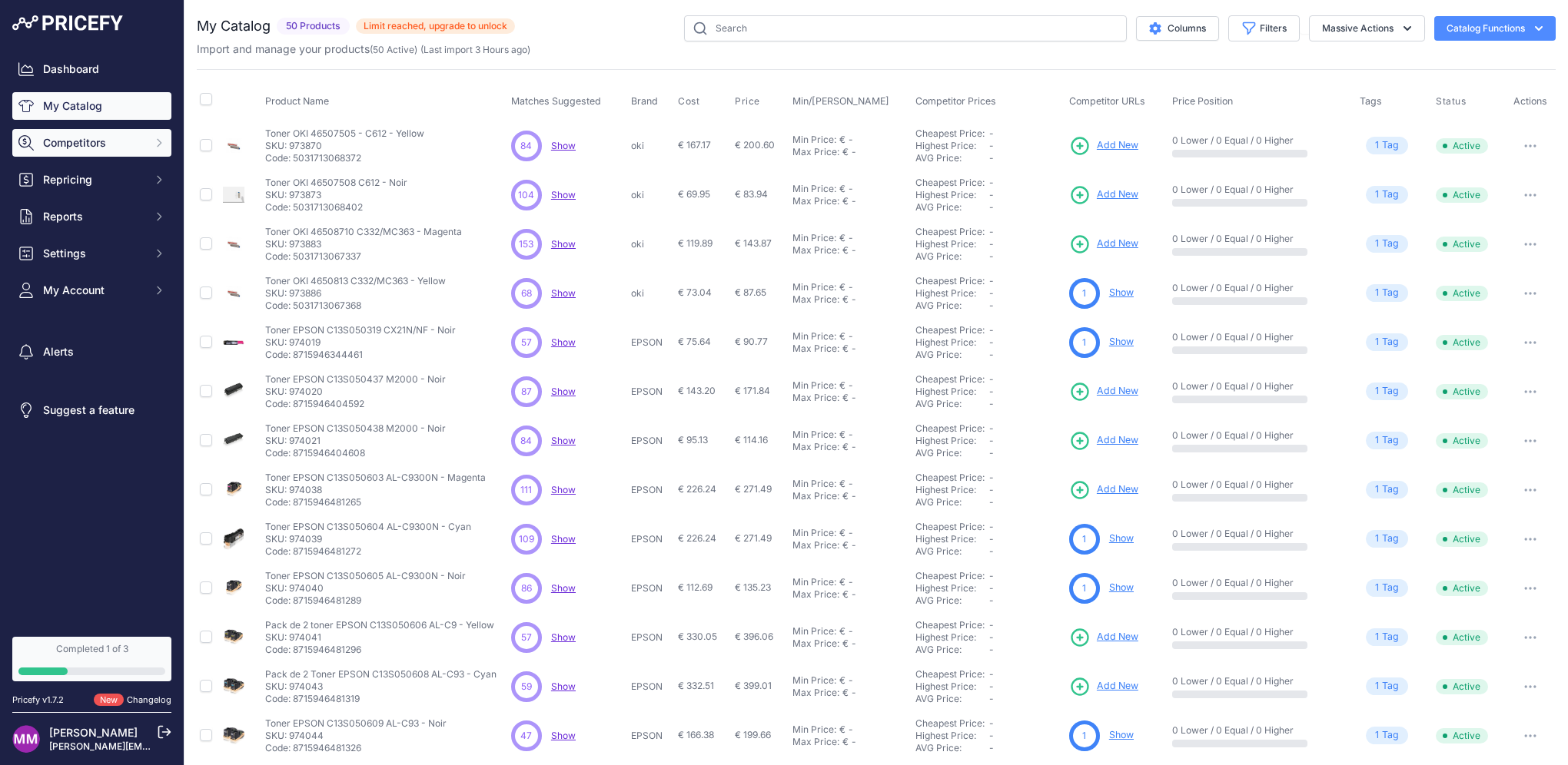
click at [106, 150] on button "Competitors" at bounding box center [91, 142] width 159 height 28
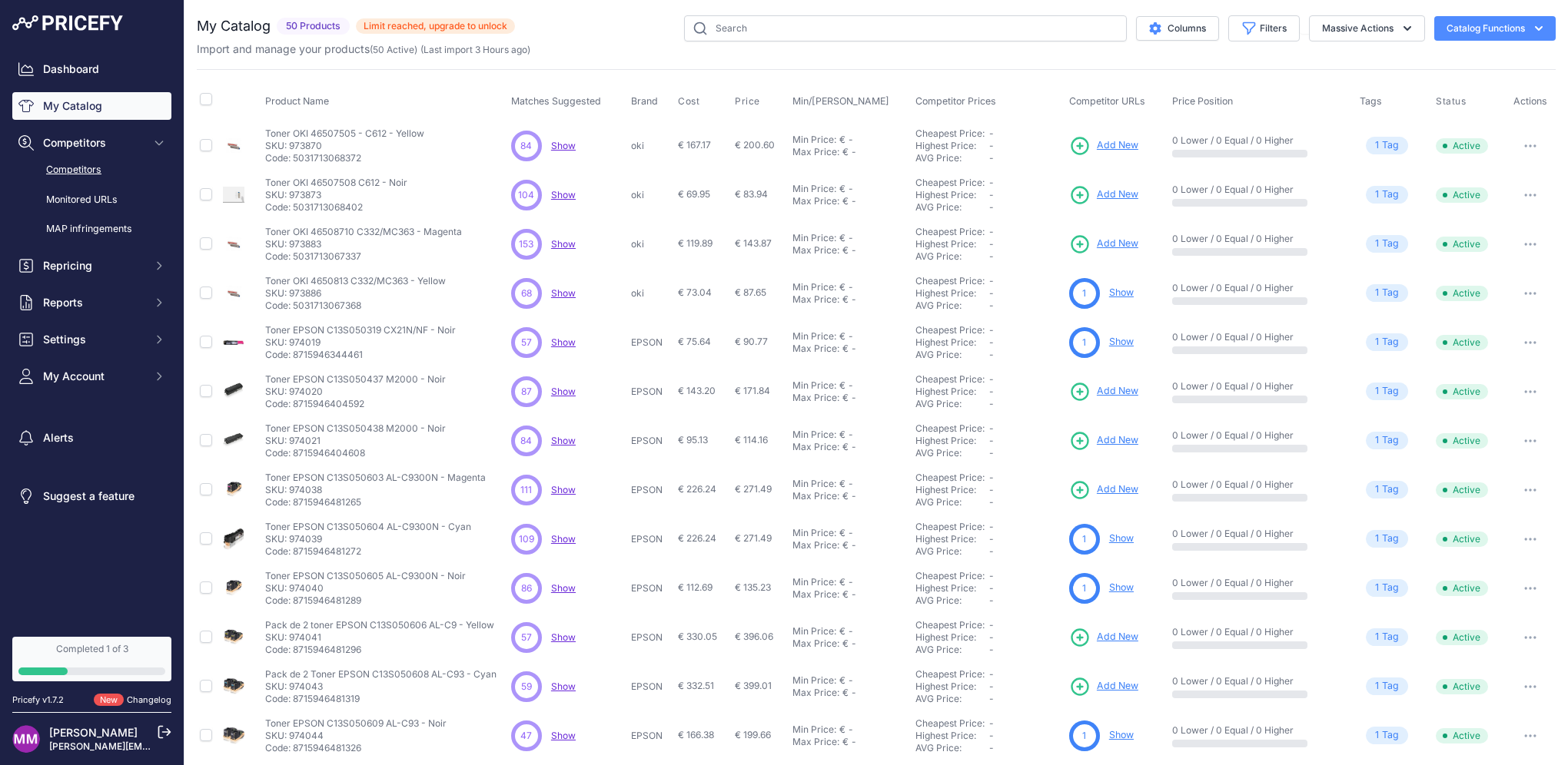
click at [83, 174] on link "Competitors" at bounding box center [91, 170] width 159 height 27
click at [76, 170] on link "Competitors" at bounding box center [91, 170] width 159 height 27
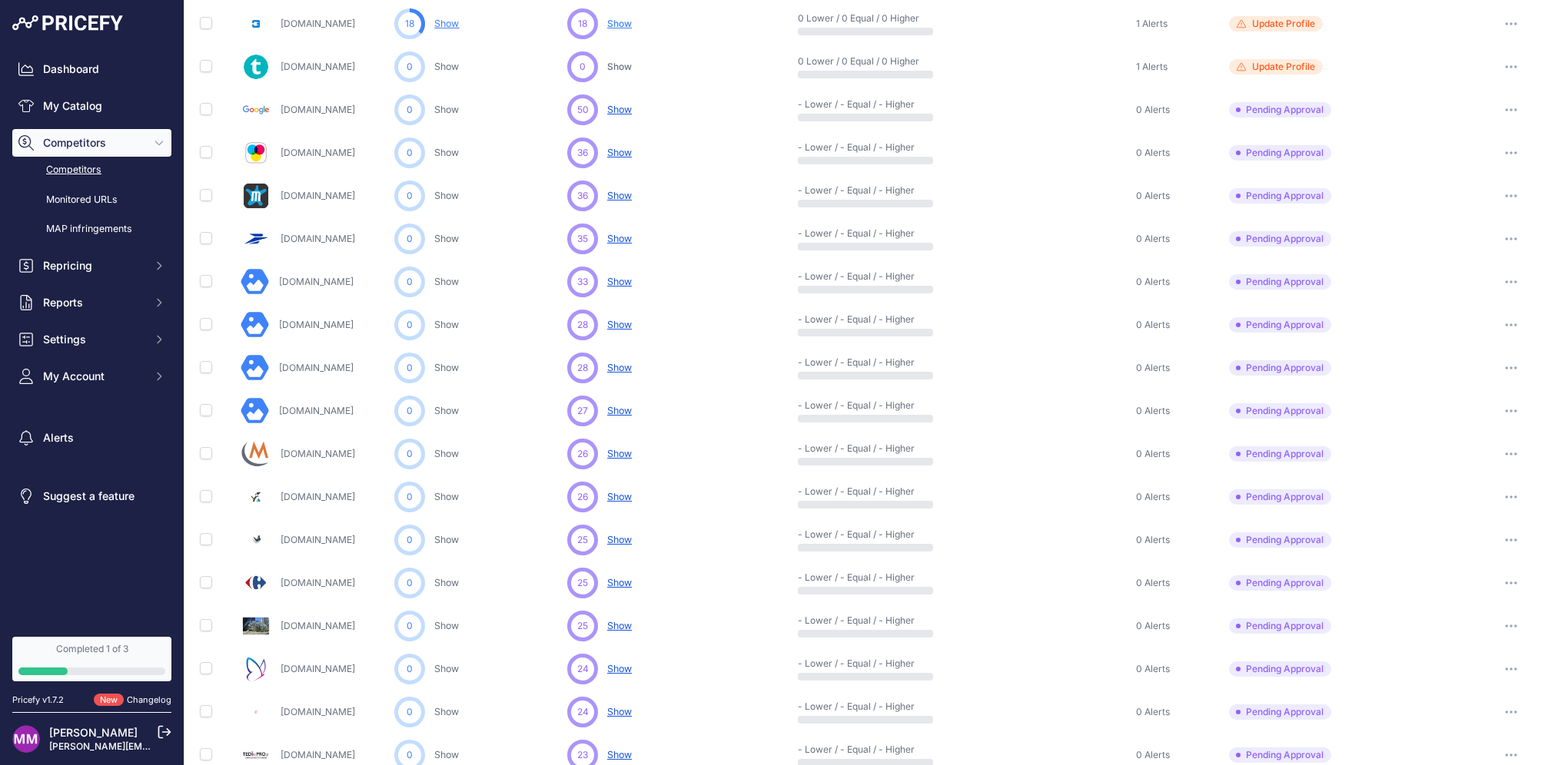
scroll to position [230, 0]
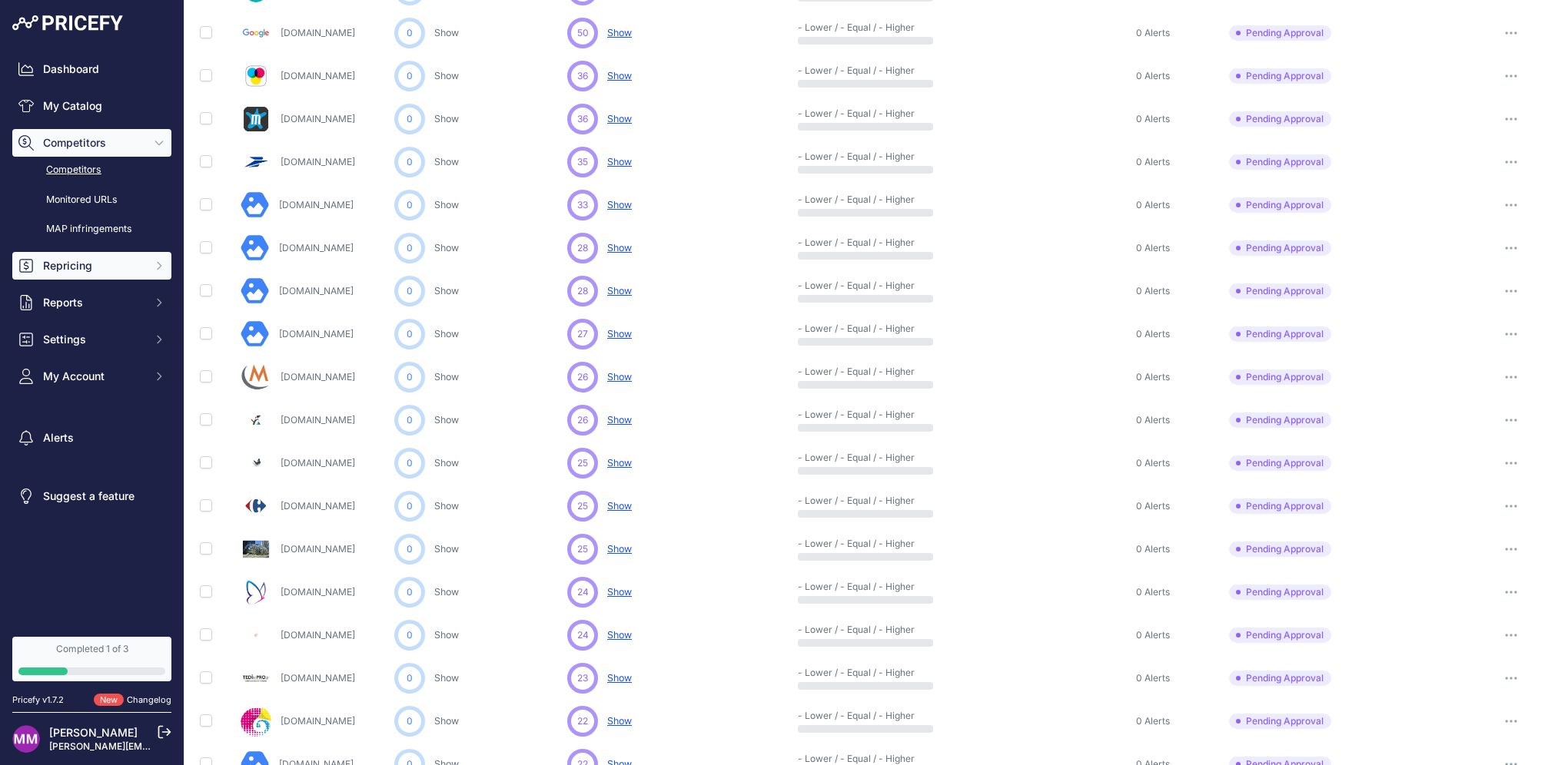
click at [72, 268] on span "Repricing" at bounding box center [93, 266] width 101 height 15
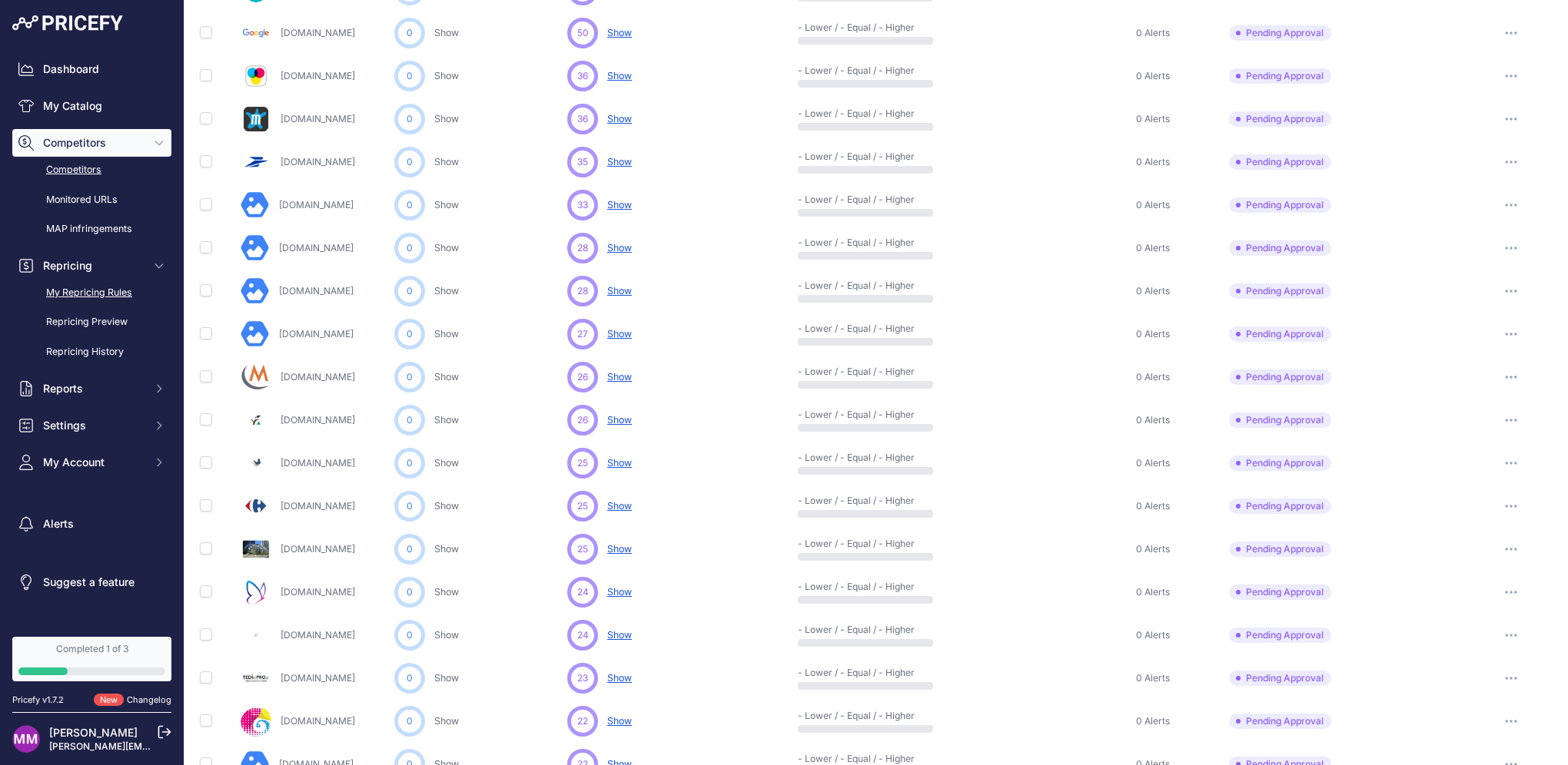
click at [83, 285] on link "My Repricing Rules" at bounding box center [91, 293] width 159 height 27
